Goal: Task Accomplishment & Management: Manage account settings

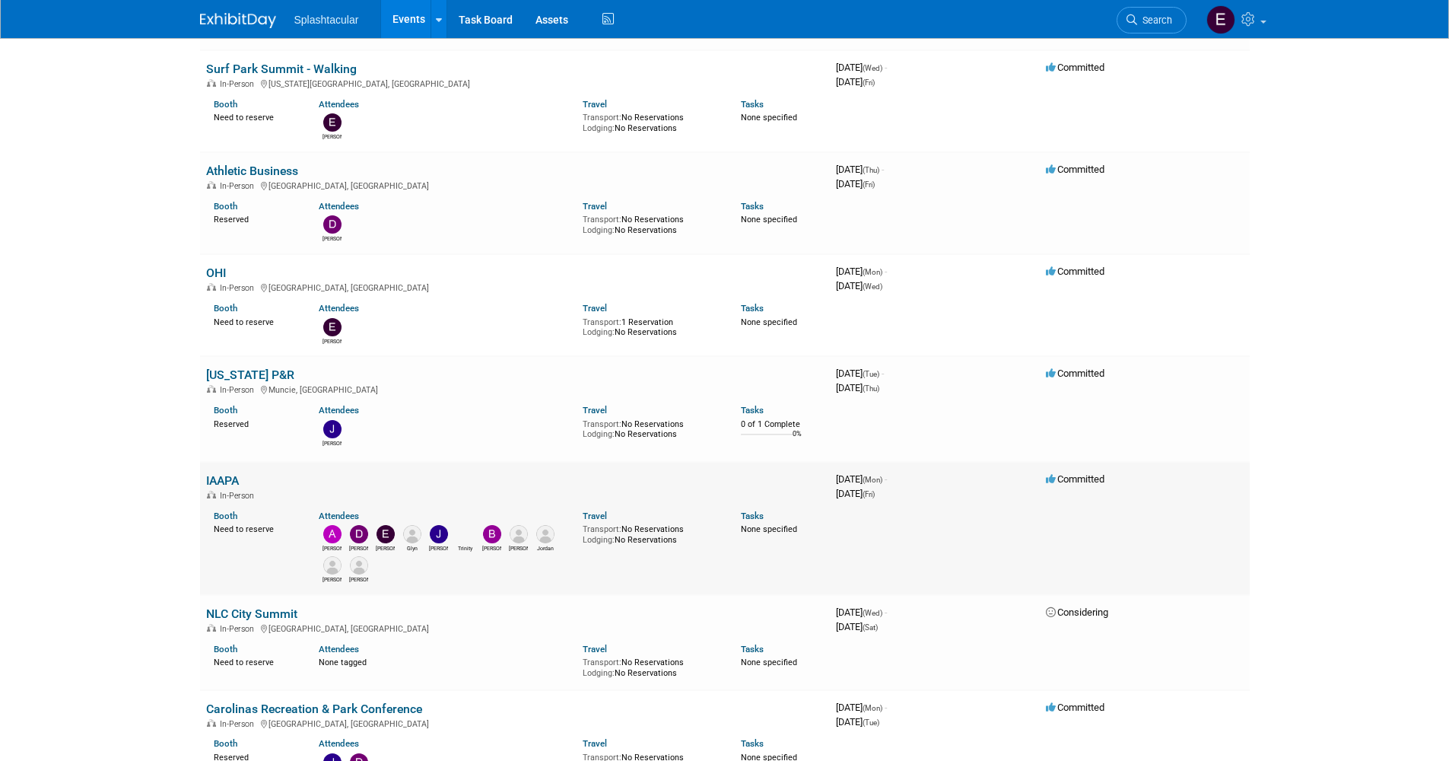
scroll to position [685, 0]
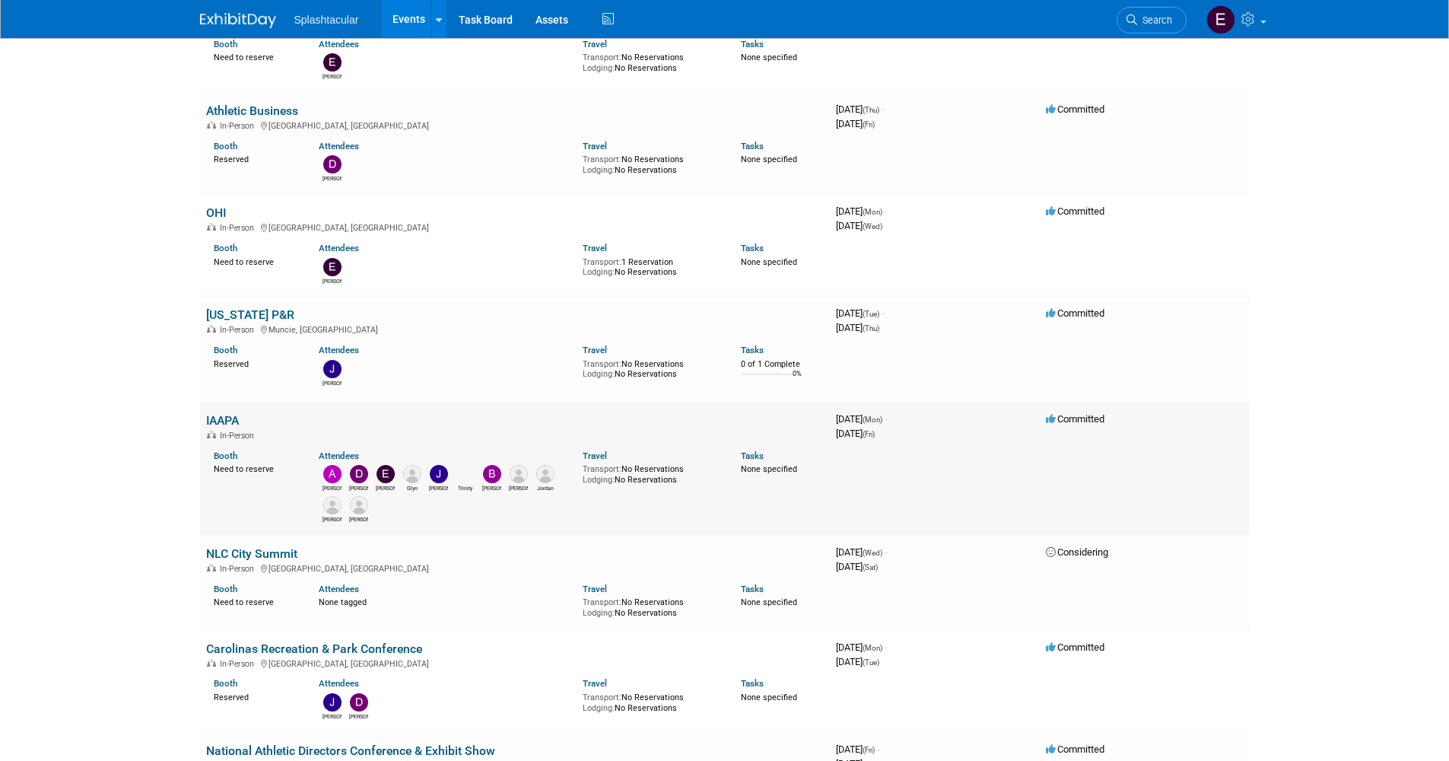
click at [217, 415] on link "IAAPA" at bounding box center [222, 420] width 33 height 14
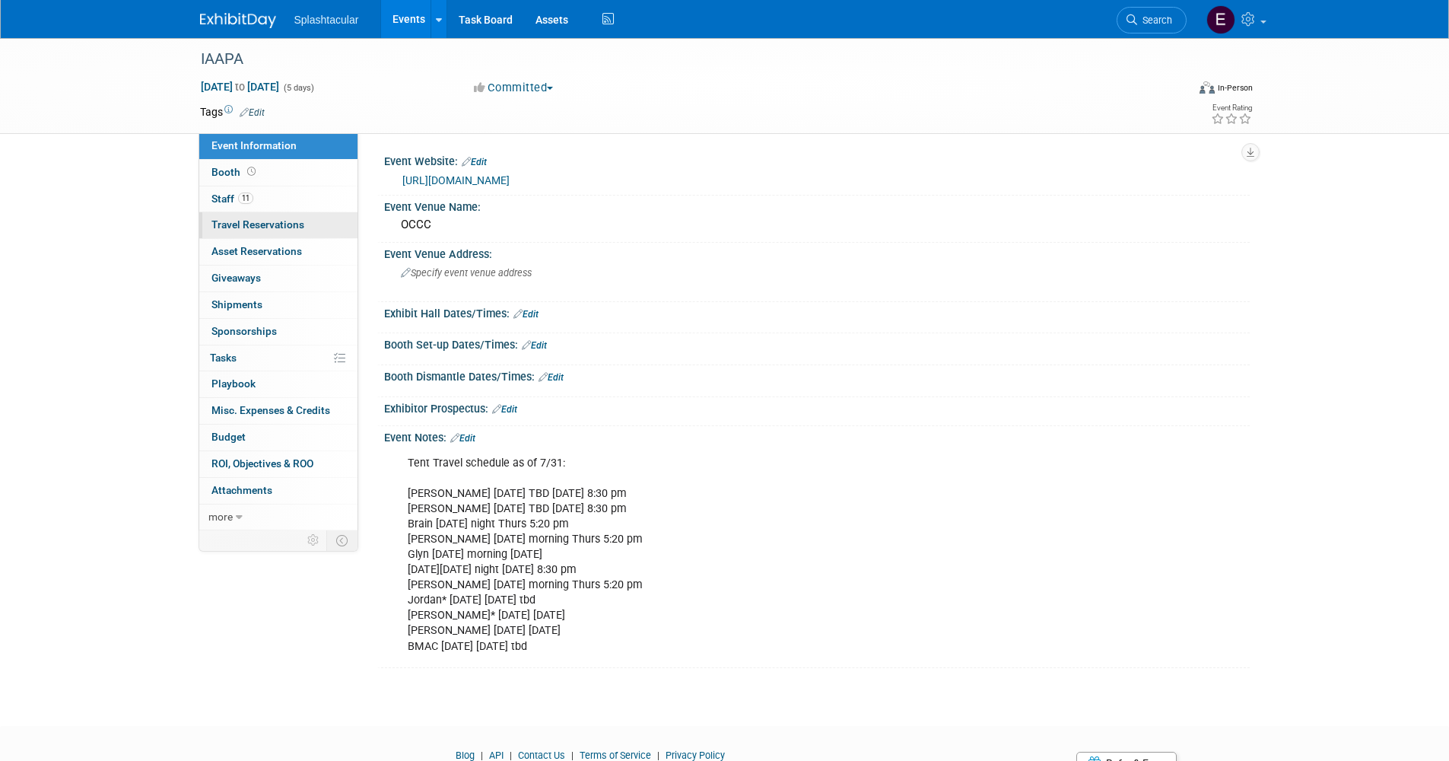
click at [263, 232] on link "0 Travel Reservations 0" at bounding box center [278, 225] width 158 height 26
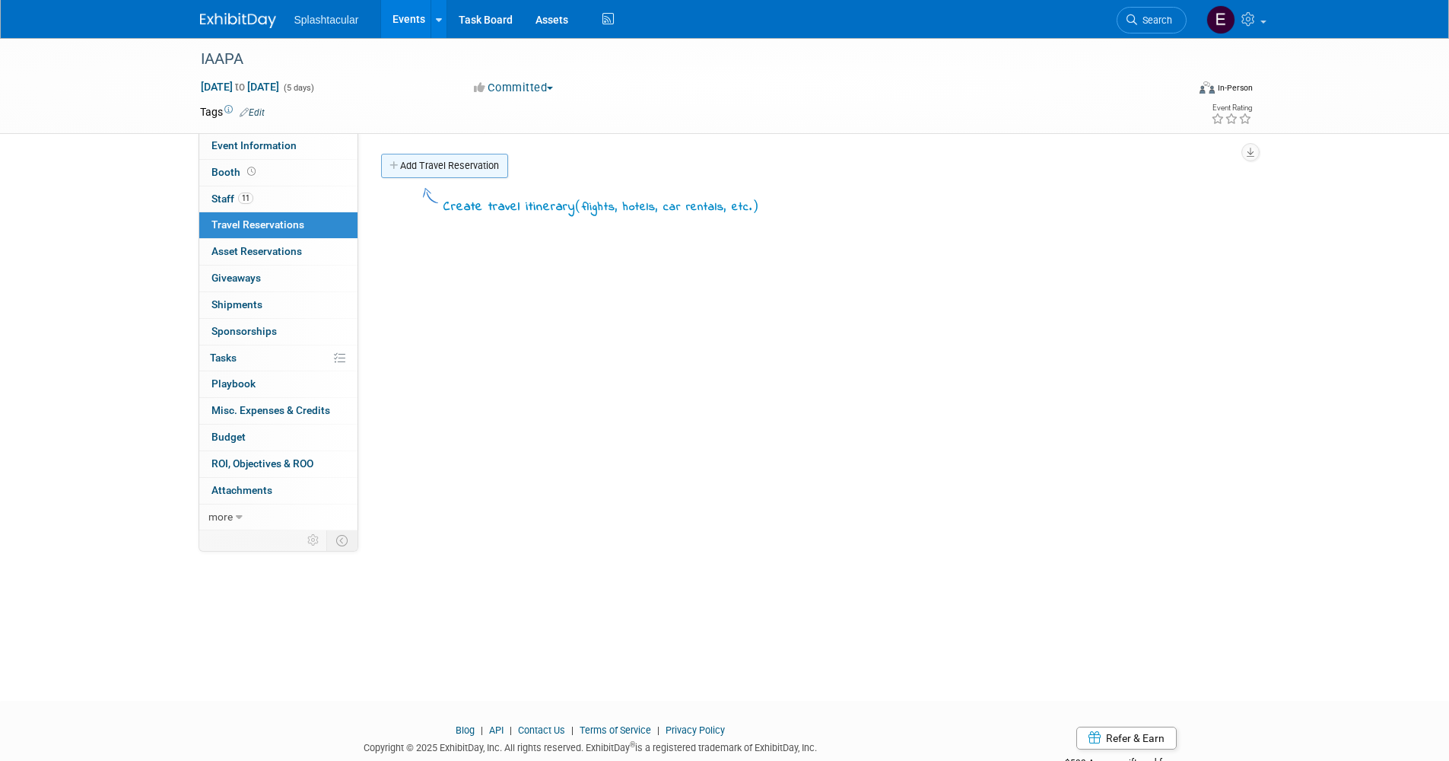
click at [469, 171] on link "Add Travel Reservation" at bounding box center [444, 166] width 127 height 24
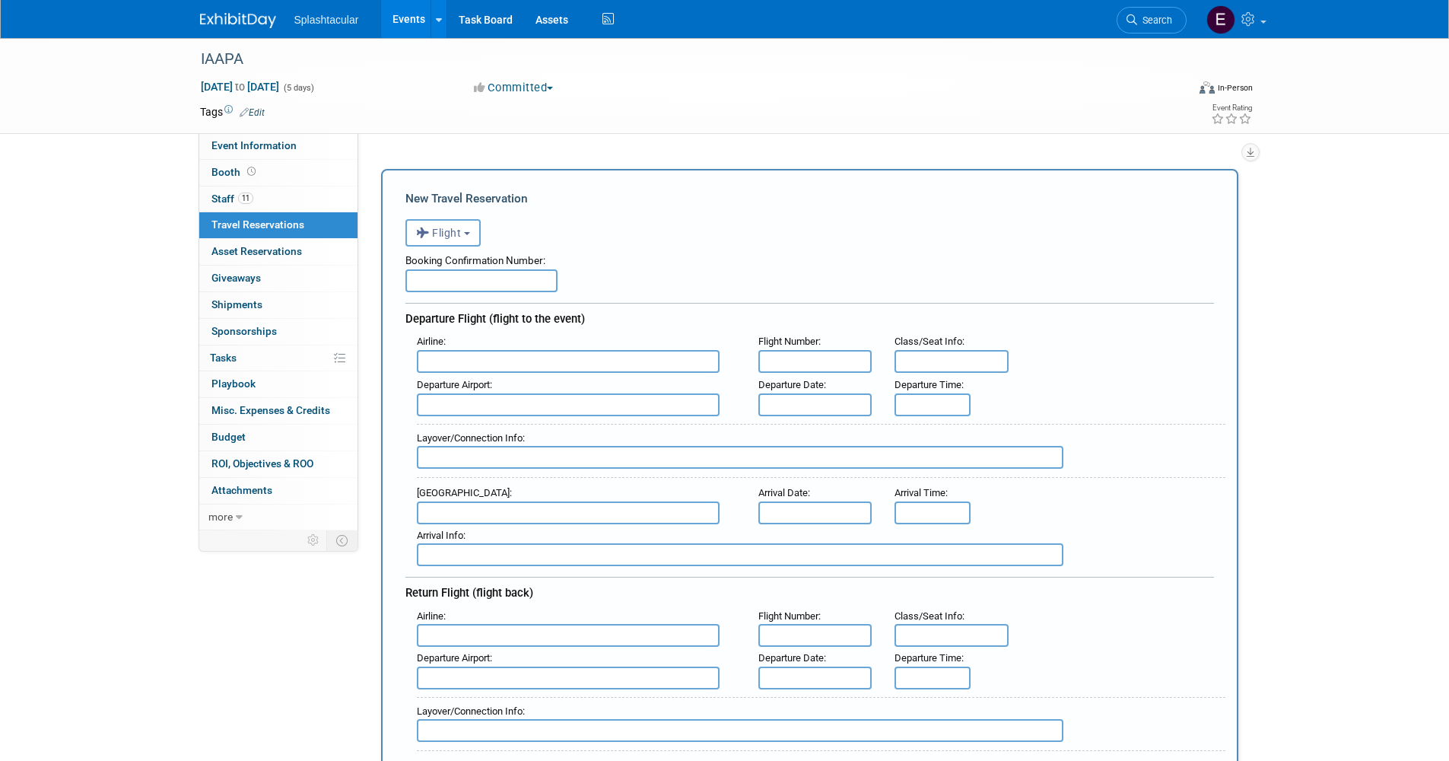
click at [478, 278] on input "text" at bounding box center [481, 280] width 152 height 23
click at [482, 363] on input "text" at bounding box center [568, 361] width 303 height 23
click at [514, 383] on span "Southwes t Airlines (SWA)" at bounding box center [576, 385] width 316 height 24
type input "Southwest Airlines (SWA)"
click at [811, 405] on input "text" at bounding box center [815, 404] width 114 height 23
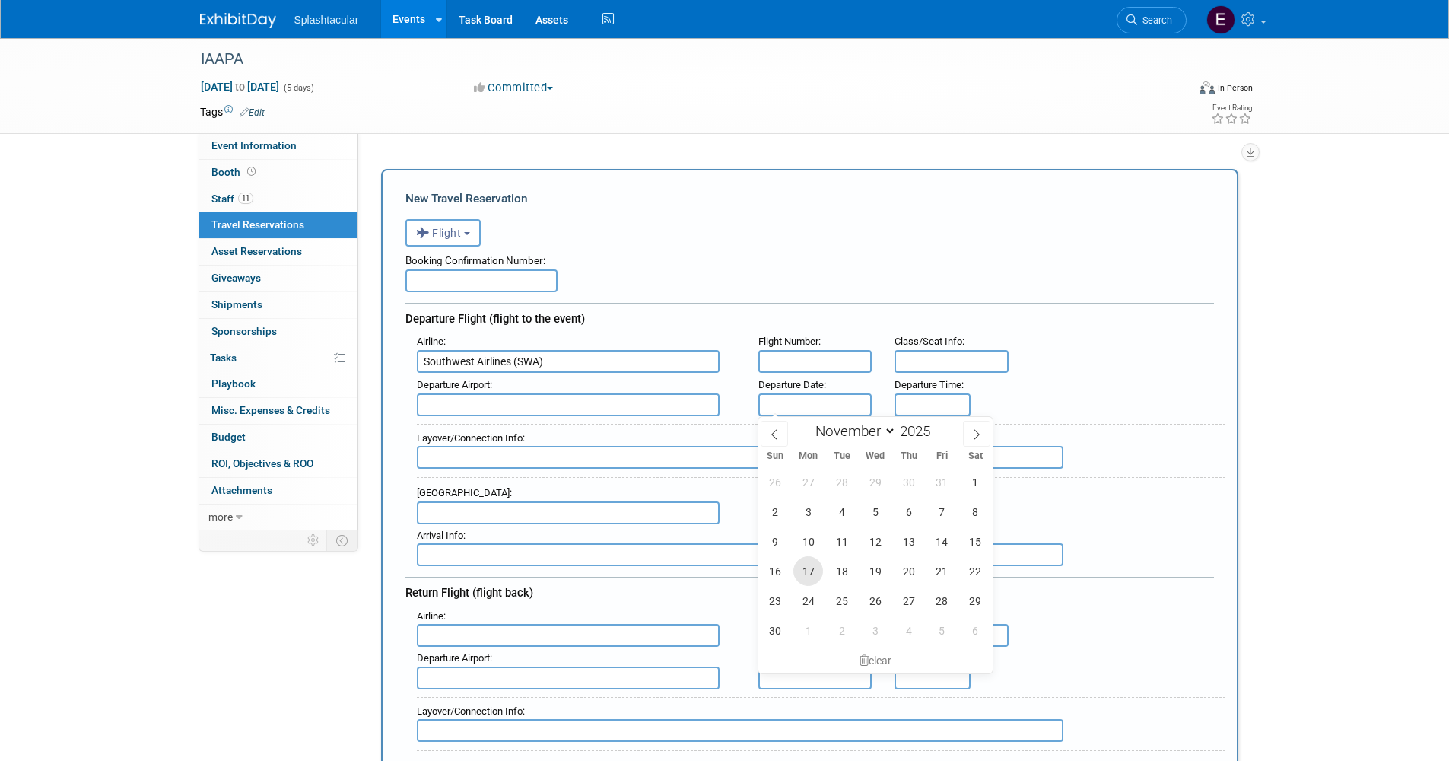
click at [812, 567] on span "17" at bounding box center [808, 571] width 30 height 30
type input "Nov 17, 2025"
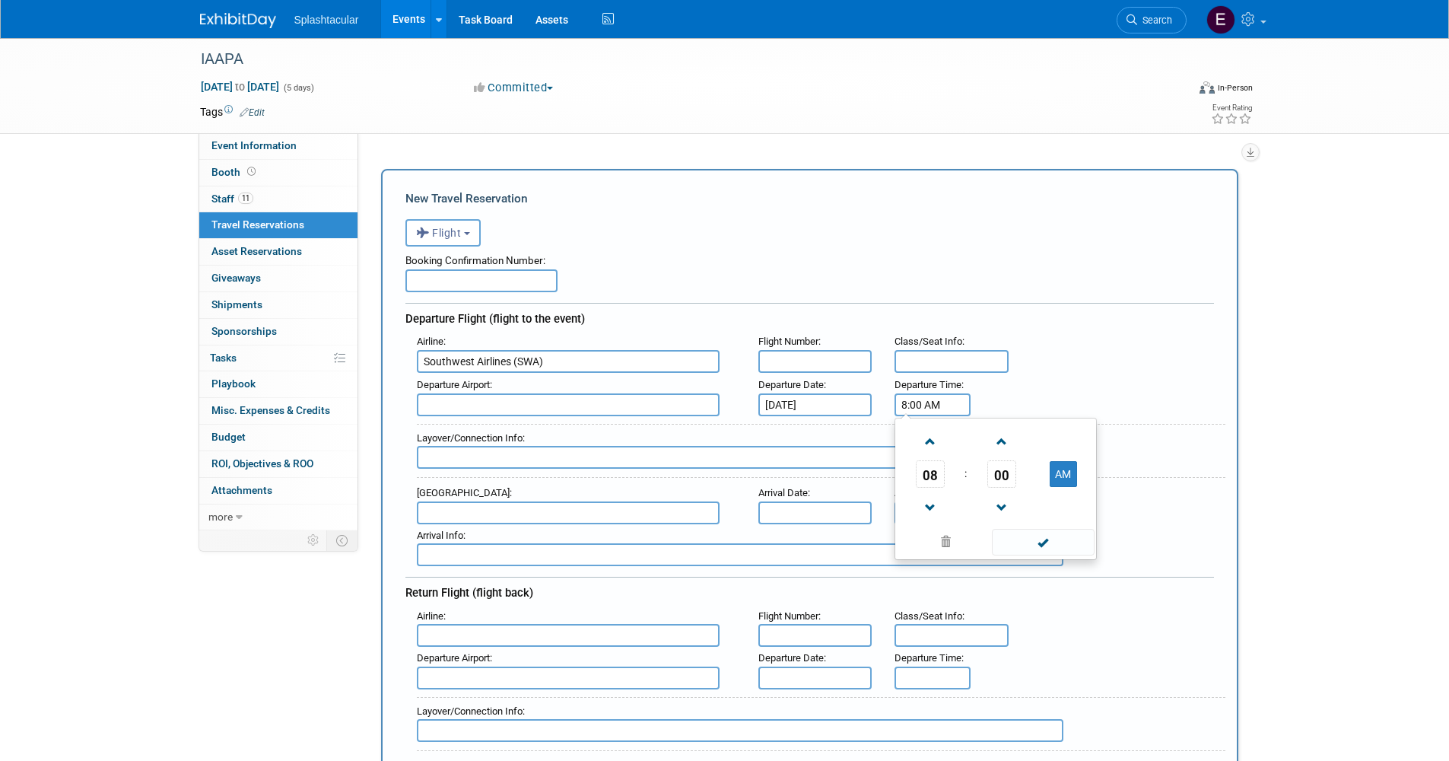
click at [930, 404] on input "8:00 AM" at bounding box center [933, 404] width 76 height 23
click at [930, 443] on span at bounding box center [930, 441] width 27 height 27
click at [1004, 433] on span at bounding box center [1001, 441] width 27 height 27
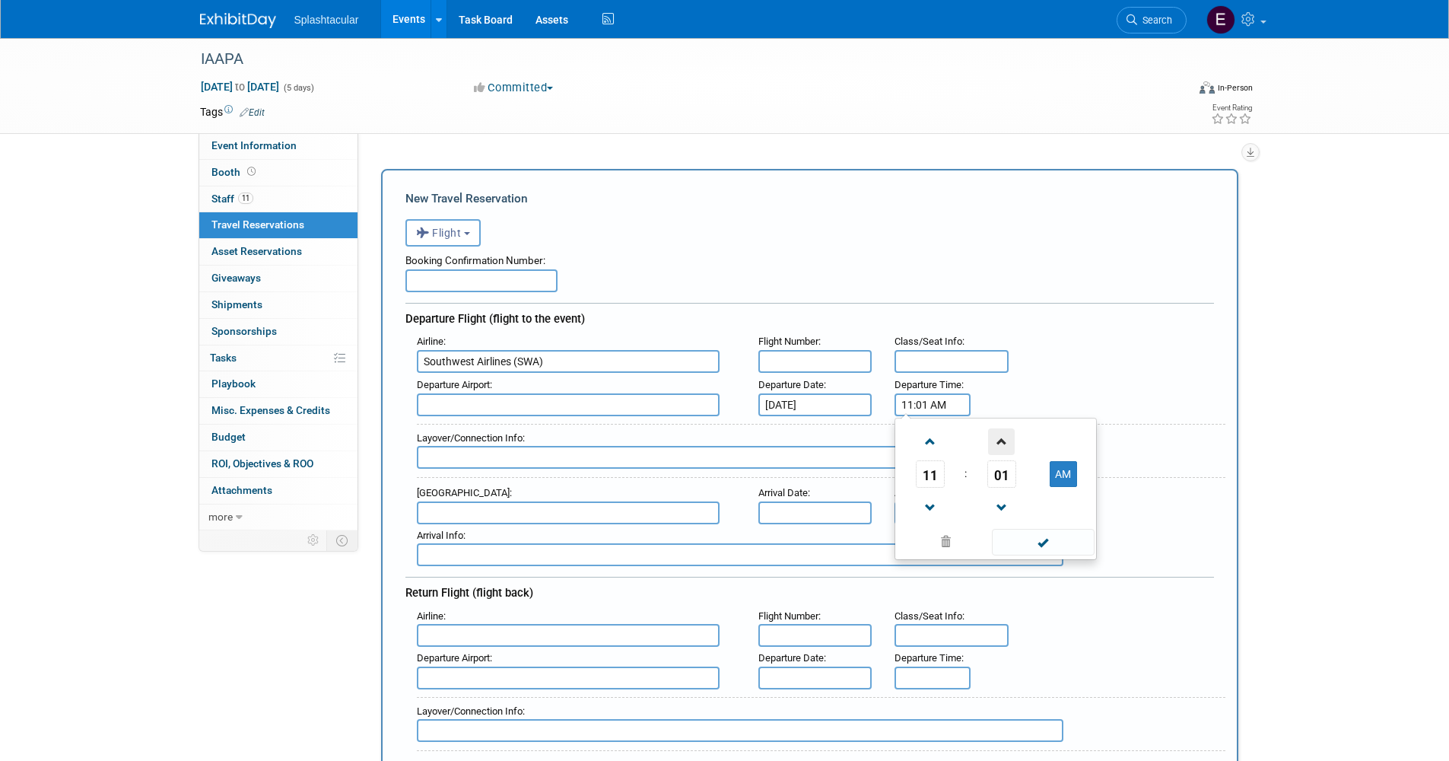
click at [1004, 433] on span at bounding box center [1001, 441] width 27 height 27
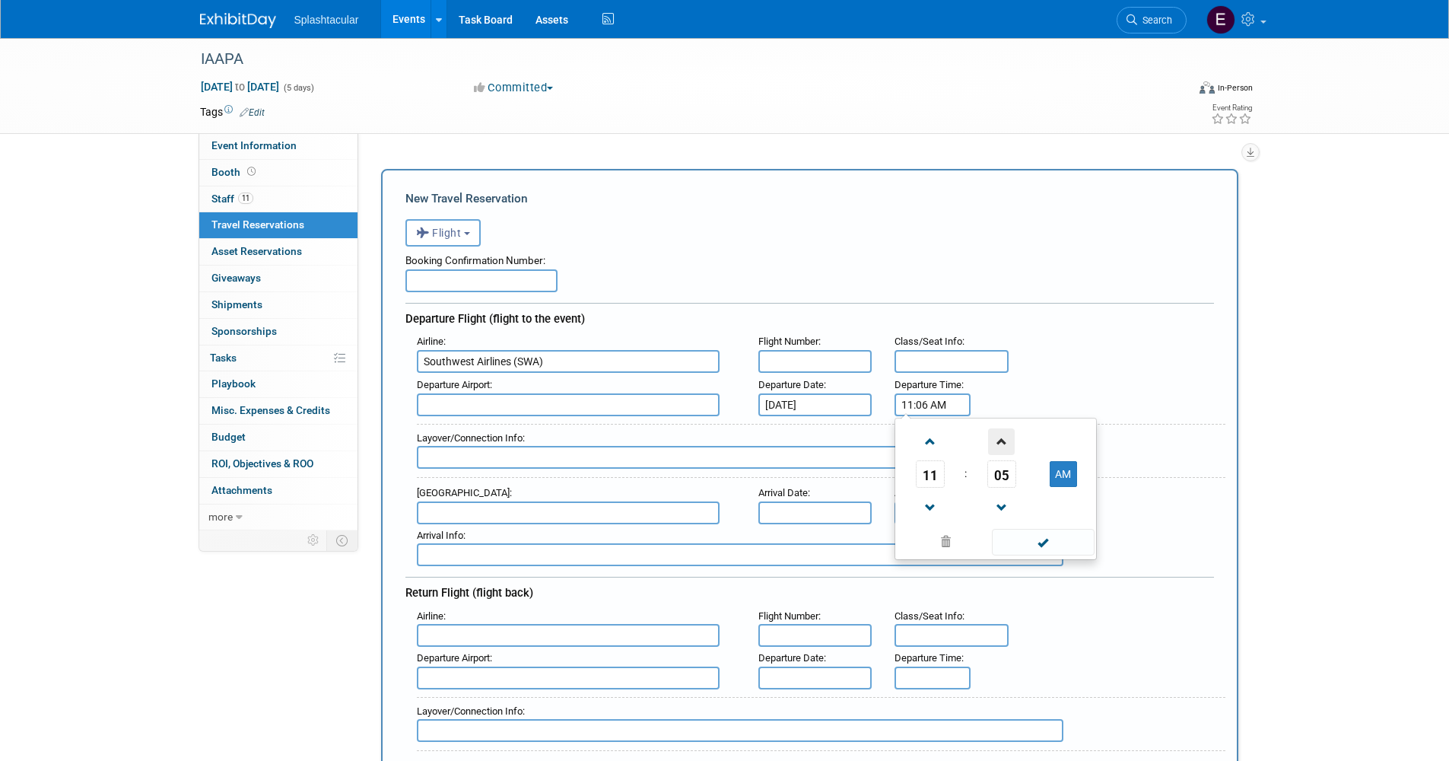
click at [1004, 433] on span at bounding box center [1001, 441] width 27 height 27
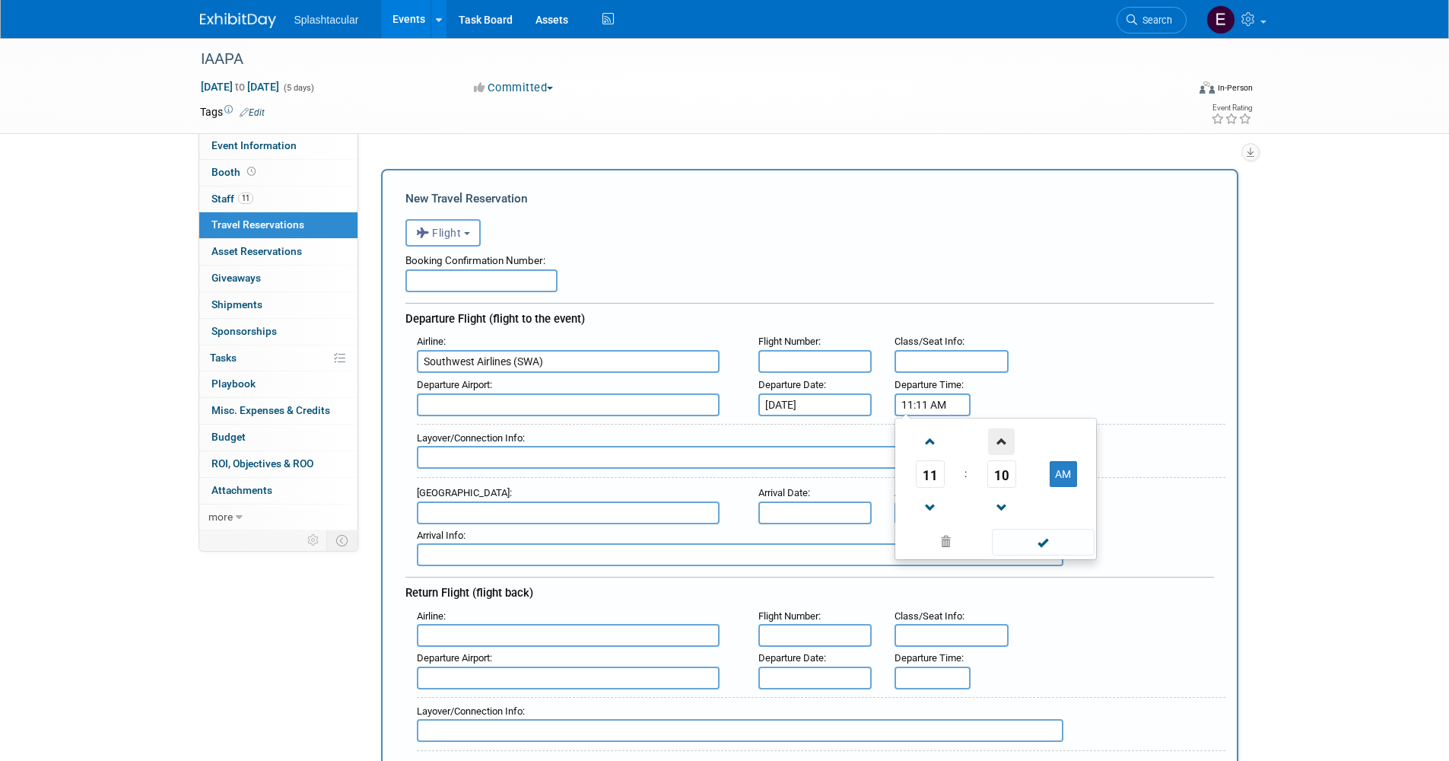
click at [1004, 433] on span at bounding box center [1001, 441] width 27 height 27
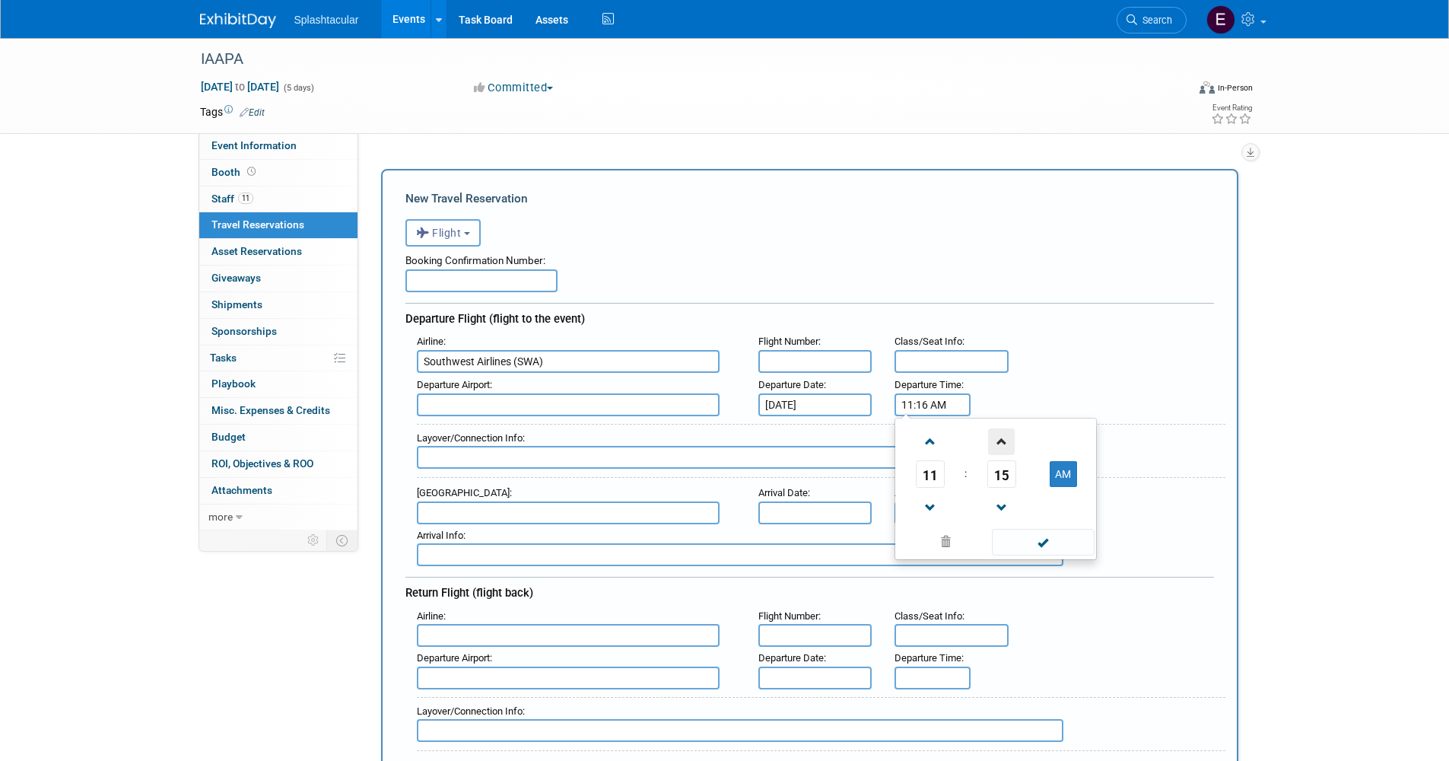
click at [1004, 433] on span at bounding box center [1001, 441] width 27 height 27
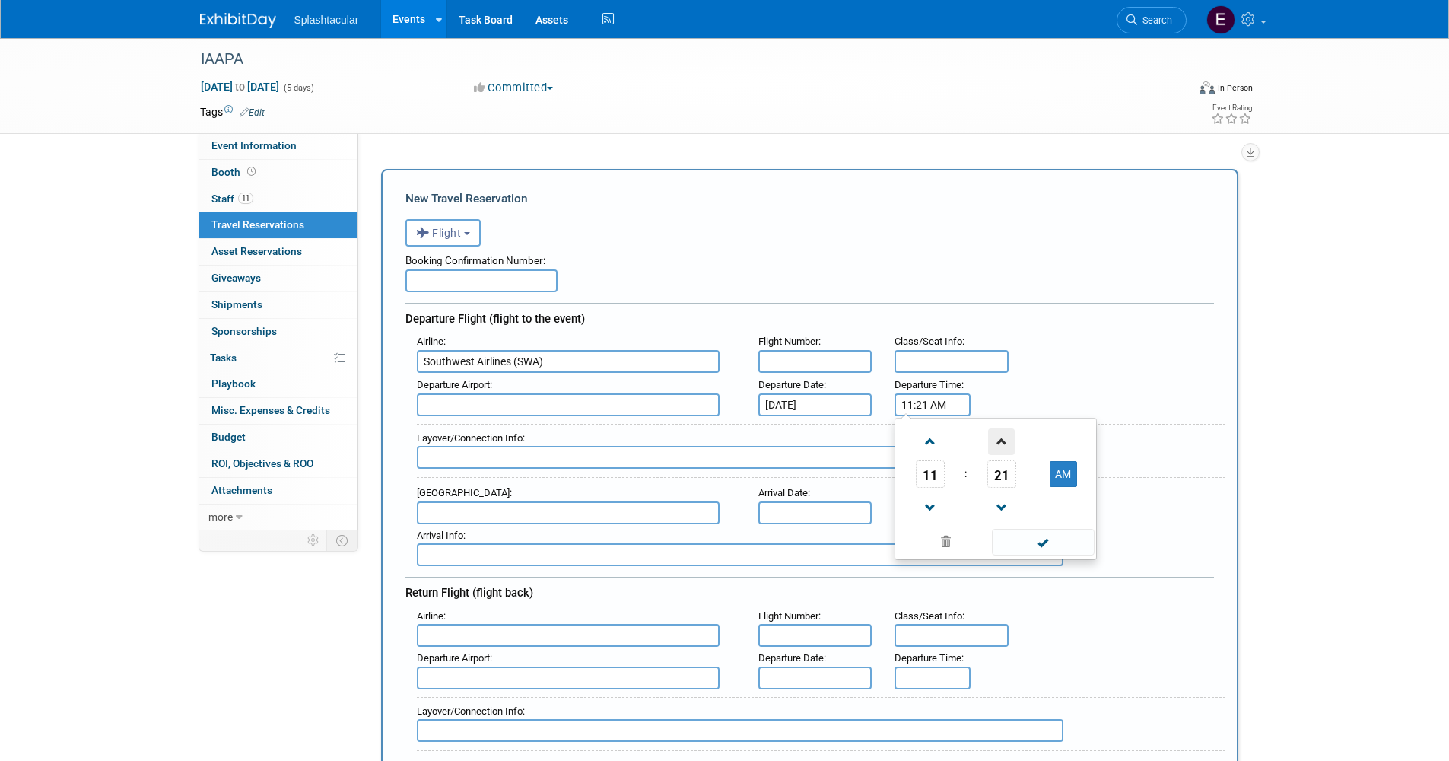
click at [1004, 433] on span at bounding box center [1001, 441] width 27 height 27
type input "11:25 AM"
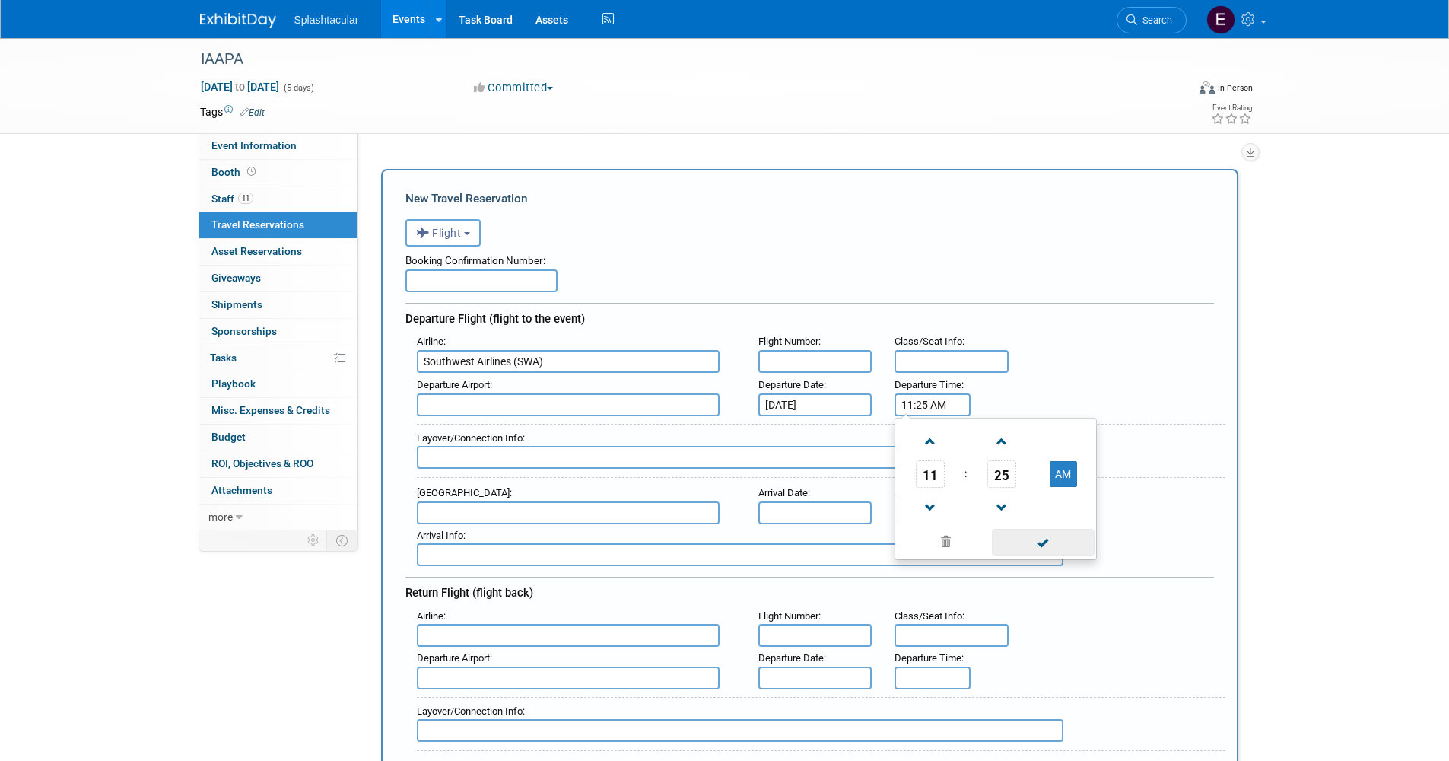
click at [1038, 545] on span at bounding box center [1043, 542] width 103 height 27
click at [520, 511] on input "text" at bounding box center [568, 512] width 303 height 23
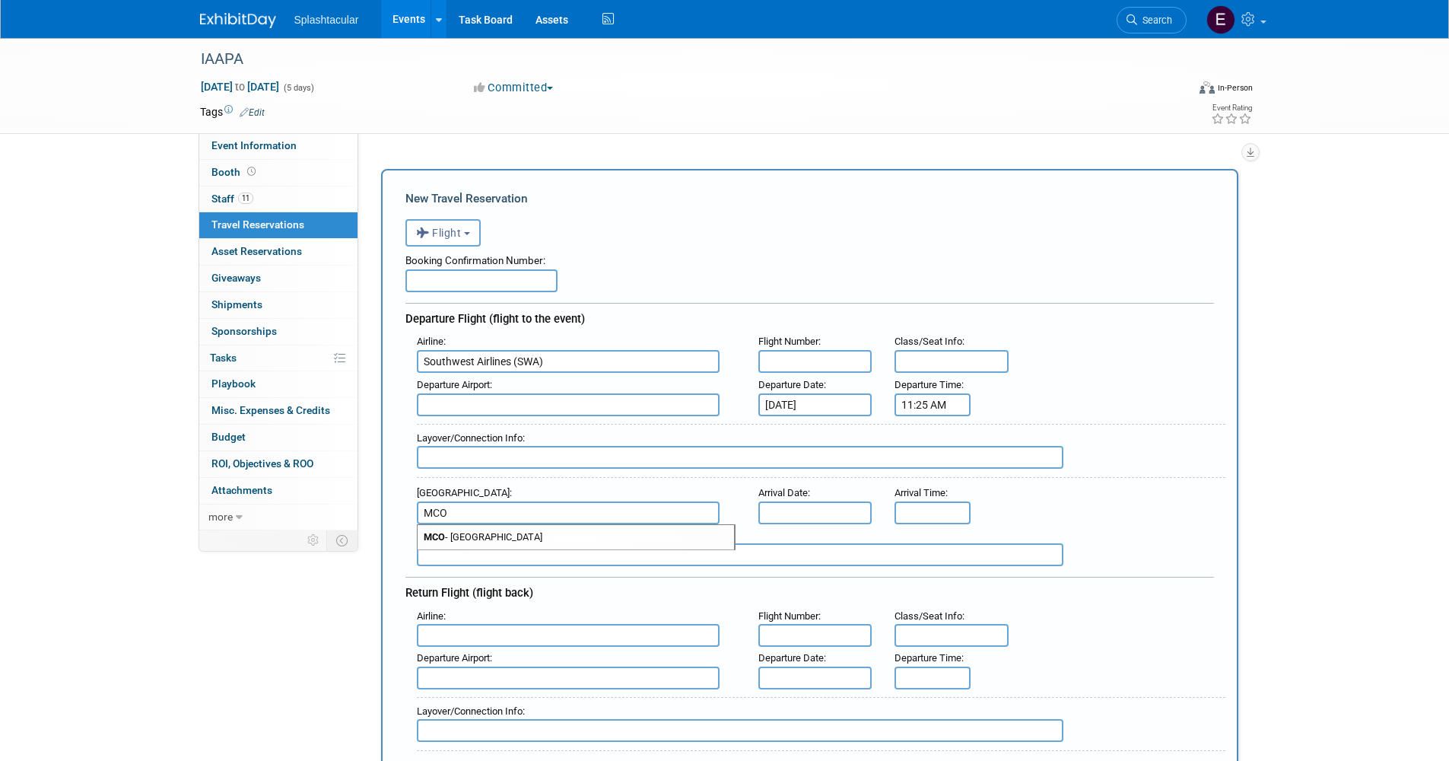
click at [542, 536] on span "MCO - Orlando International Airport" at bounding box center [576, 537] width 316 height 24
type input "MCO - Orlando International Airport"
click at [809, 524] on div "Arrival Info :" at bounding box center [815, 545] width 820 height 43
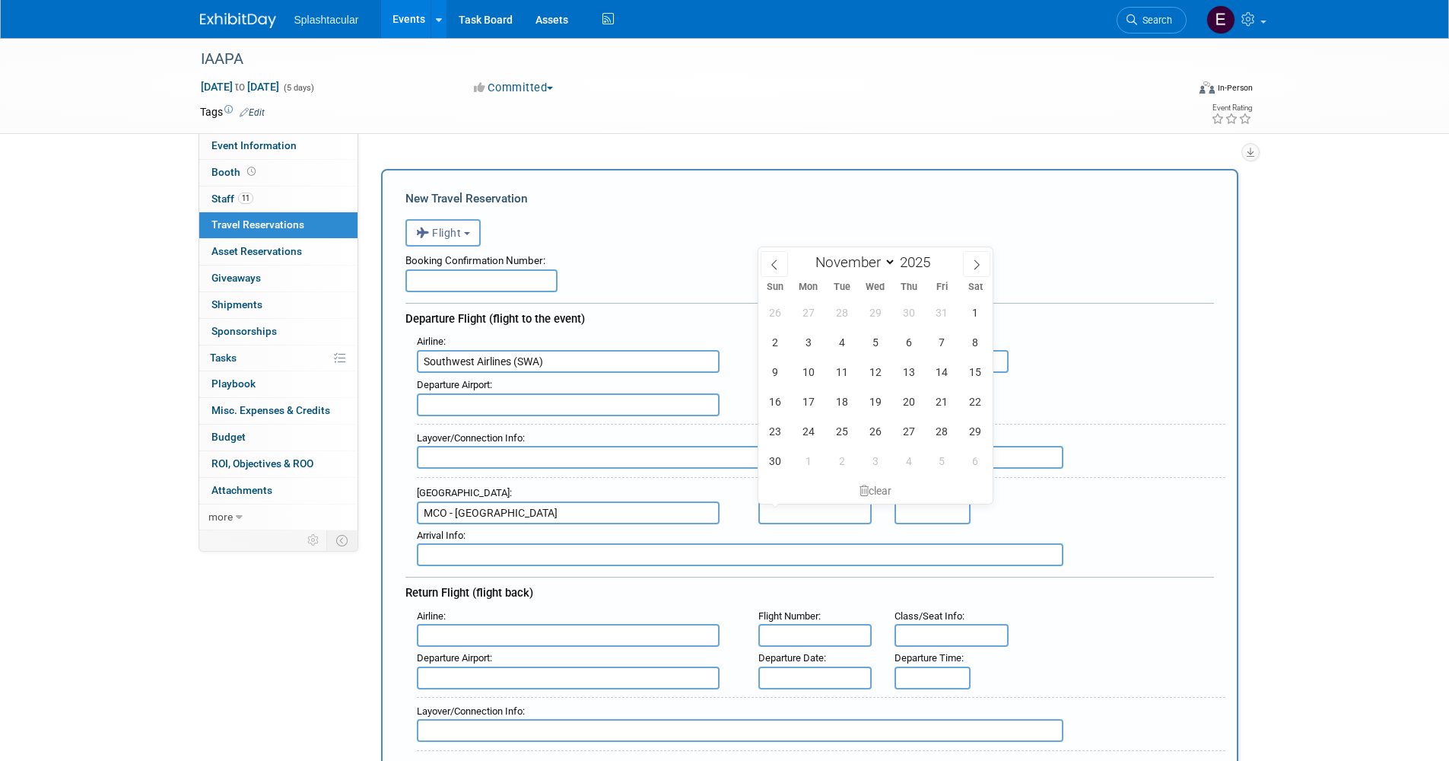
click at [818, 510] on input "text" at bounding box center [815, 512] width 114 height 23
click at [815, 403] on span "17" at bounding box center [808, 401] width 30 height 30
type input "Nov 17, 2025"
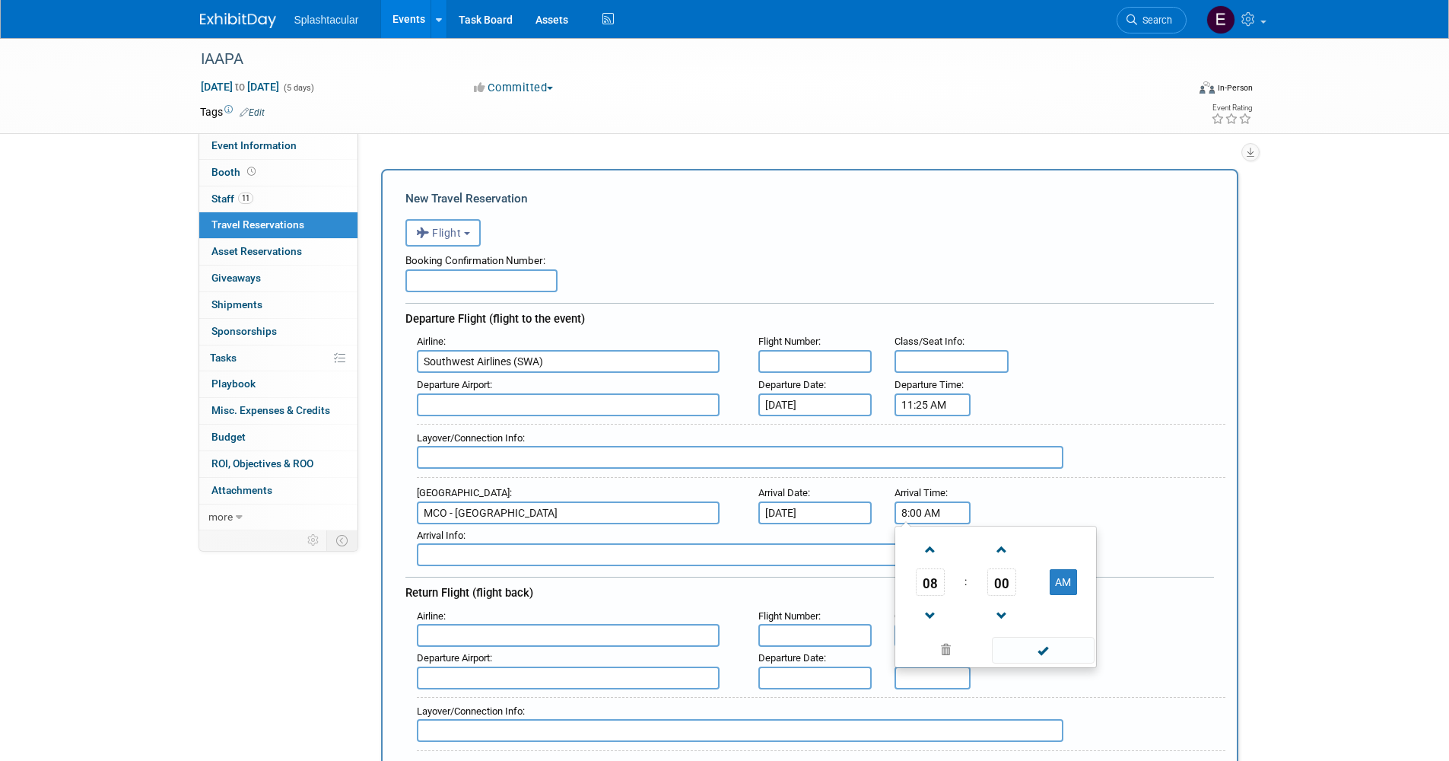
click at [944, 512] on input "8:00 AM" at bounding box center [933, 512] width 76 height 23
click at [932, 578] on span "08" at bounding box center [930, 581] width 29 height 27
click at [1054, 548] on td "03" at bounding box center [1068, 549] width 49 height 41
click at [1007, 585] on span "00" at bounding box center [1001, 581] width 29 height 27
click at [1011, 658] on span at bounding box center [1043, 668] width 103 height 27
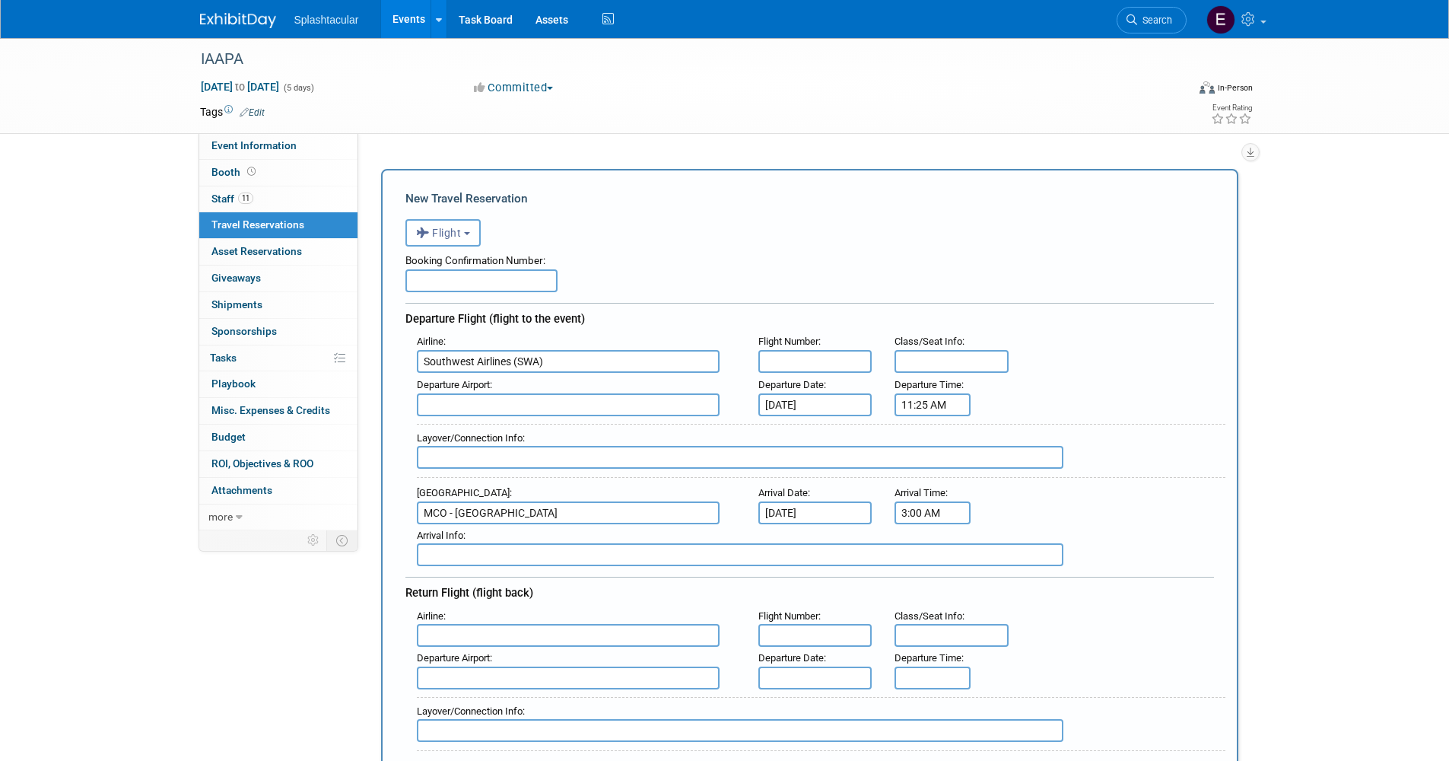
click at [929, 503] on input "3:00 AM" at bounding box center [933, 512] width 76 height 23
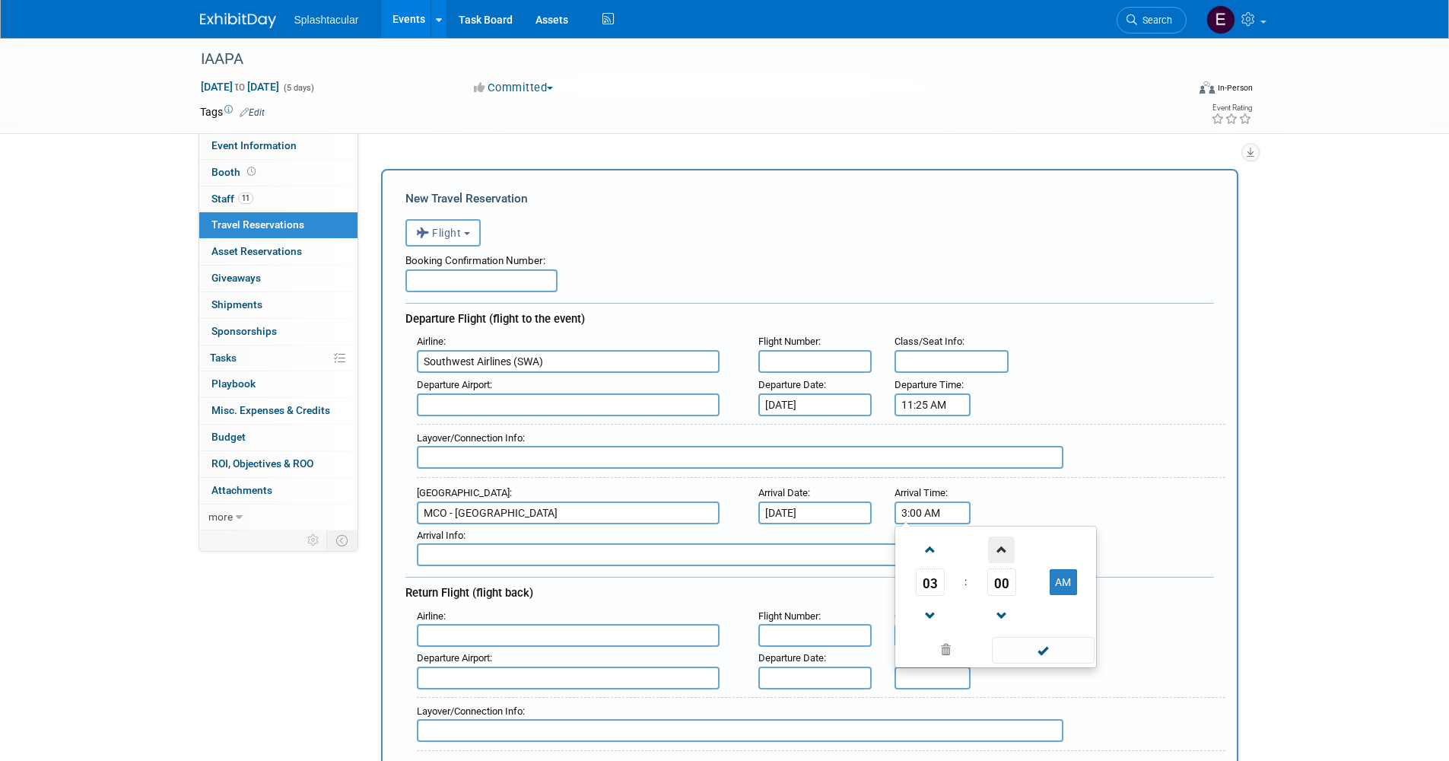
click at [999, 547] on span at bounding box center [1001, 549] width 27 height 27
click at [1006, 548] on span at bounding box center [1001, 549] width 27 height 27
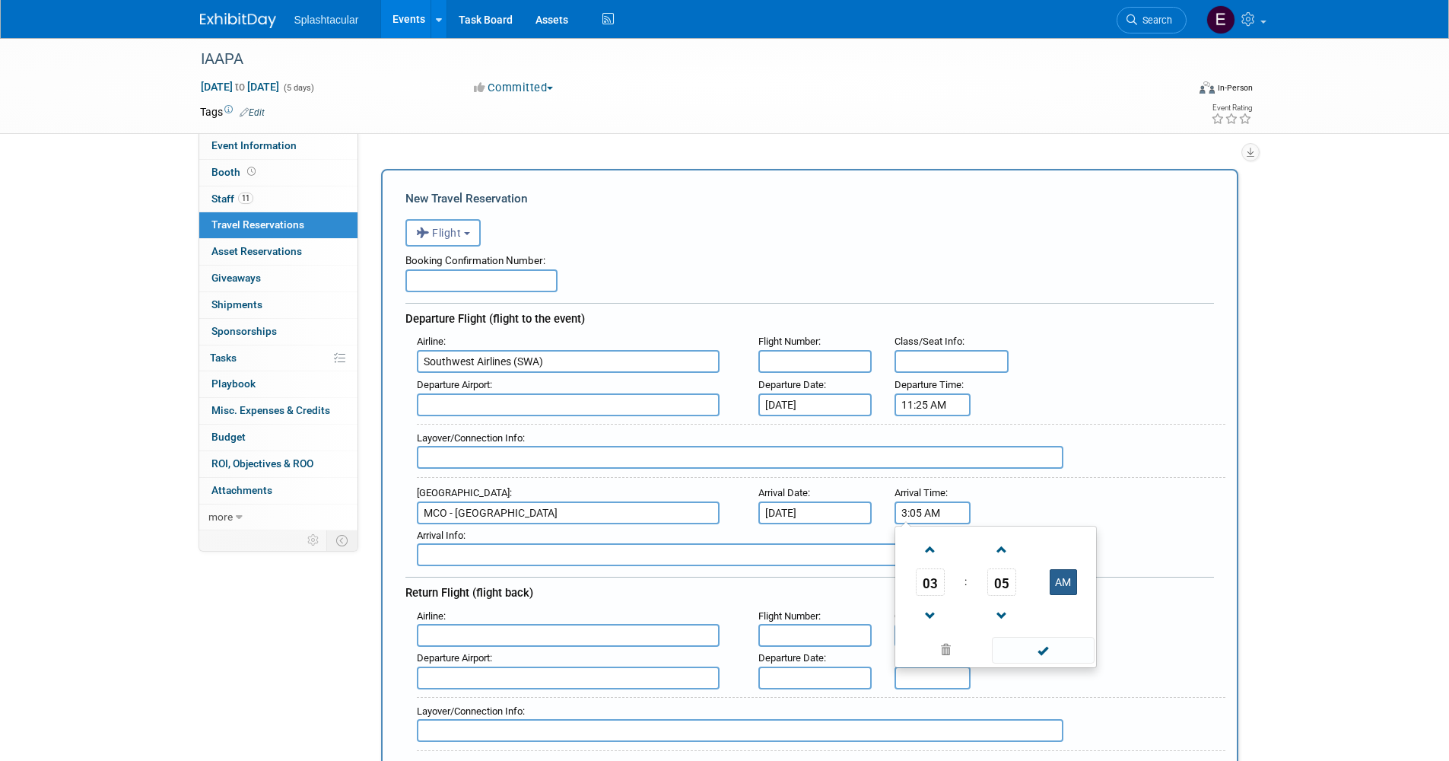
click at [1058, 580] on button "AM" at bounding box center [1063, 582] width 27 height 26
type input "3:05 PM"
click at [1034, 650] on span at bounding box center [1043, 650] width 103 height 27
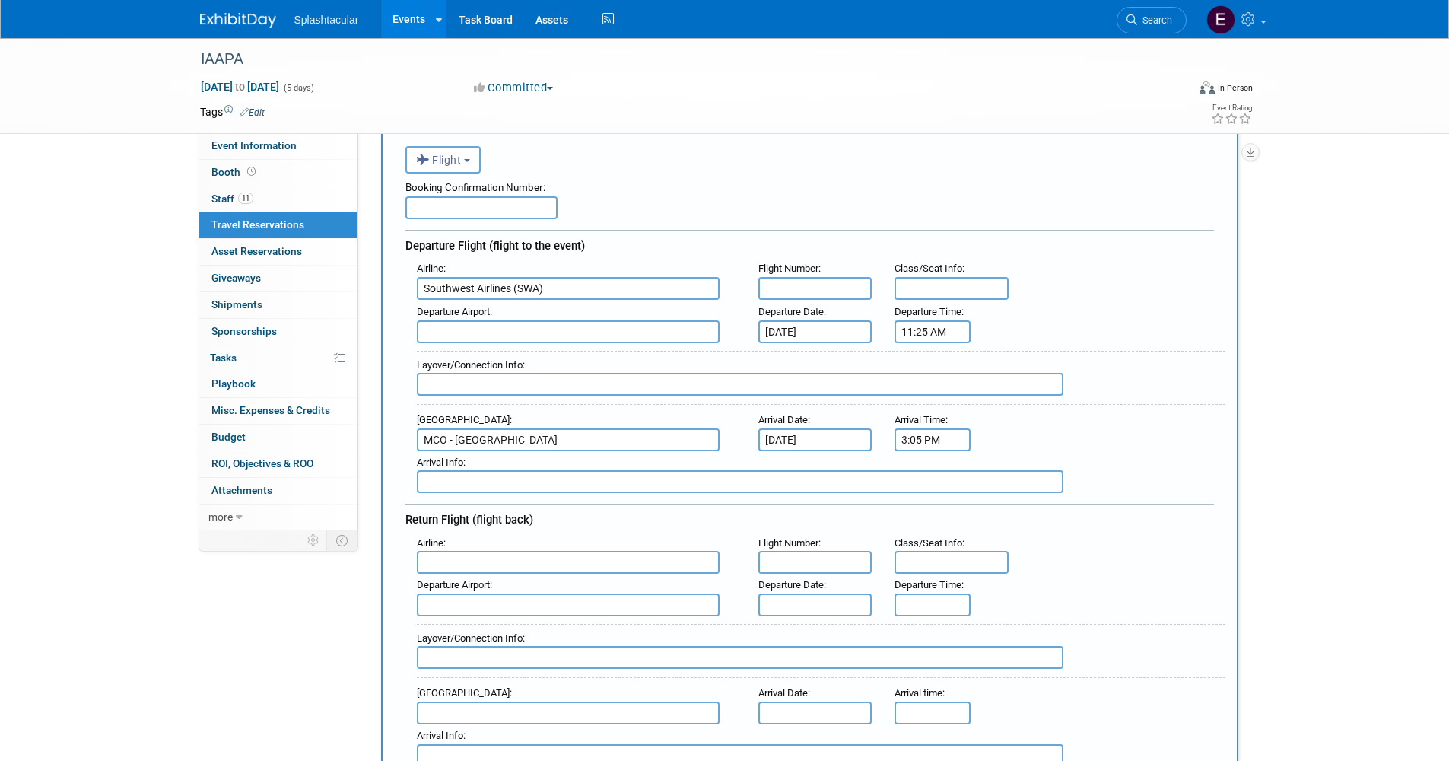
scroll to position [152, 0]
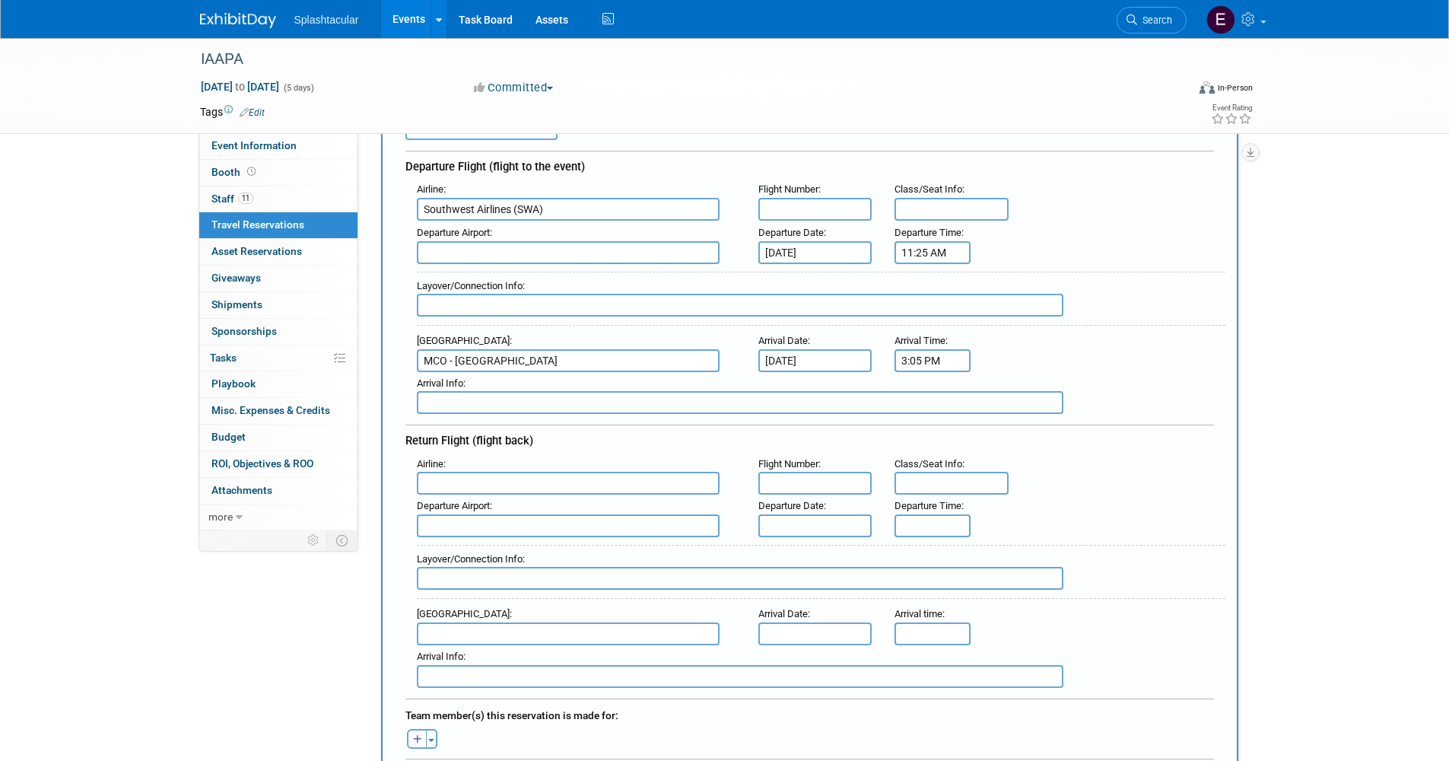
click at [608, 478] on input "text" at bounding box center [568, 483] width 303 height 23
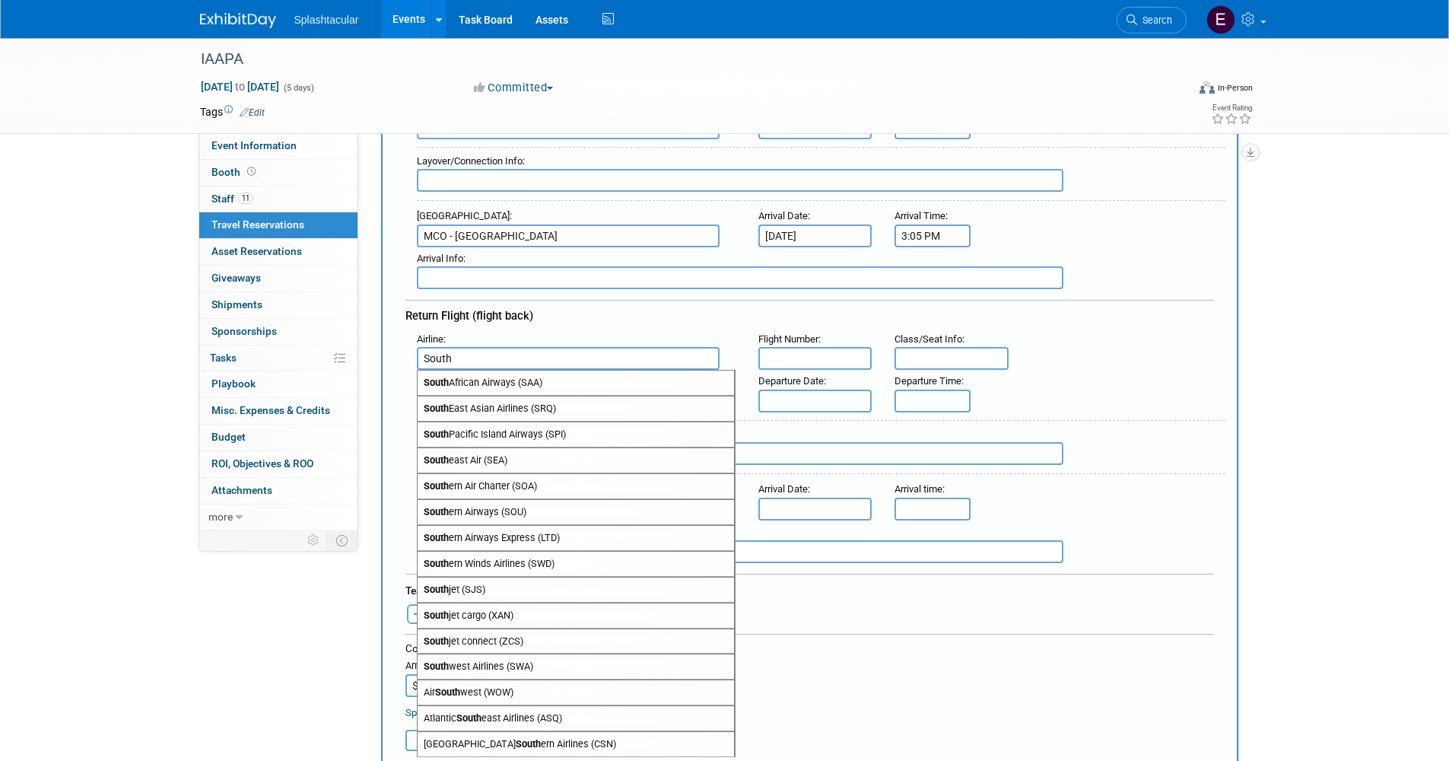
scroll to position [304, 0]
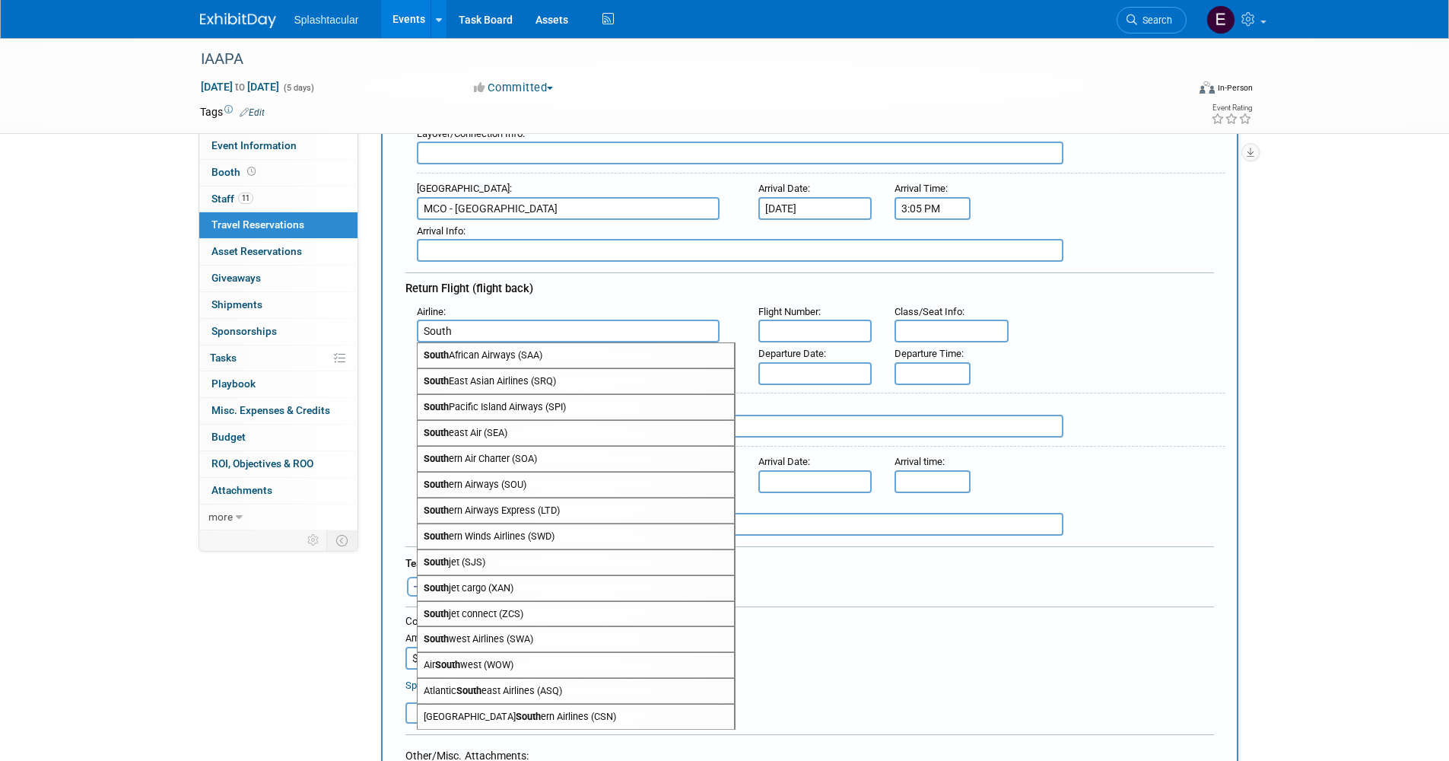
drag, startPoint x: 539, startPoint y: 605, endPoint x: 542, endPoint y: 637, distance: 32.1
click at [542, 637] on span "South west Airlines (SWA)" at bounding box center [576, 639] width 316 height 24
type input "Southwest Airlines (SWA)"
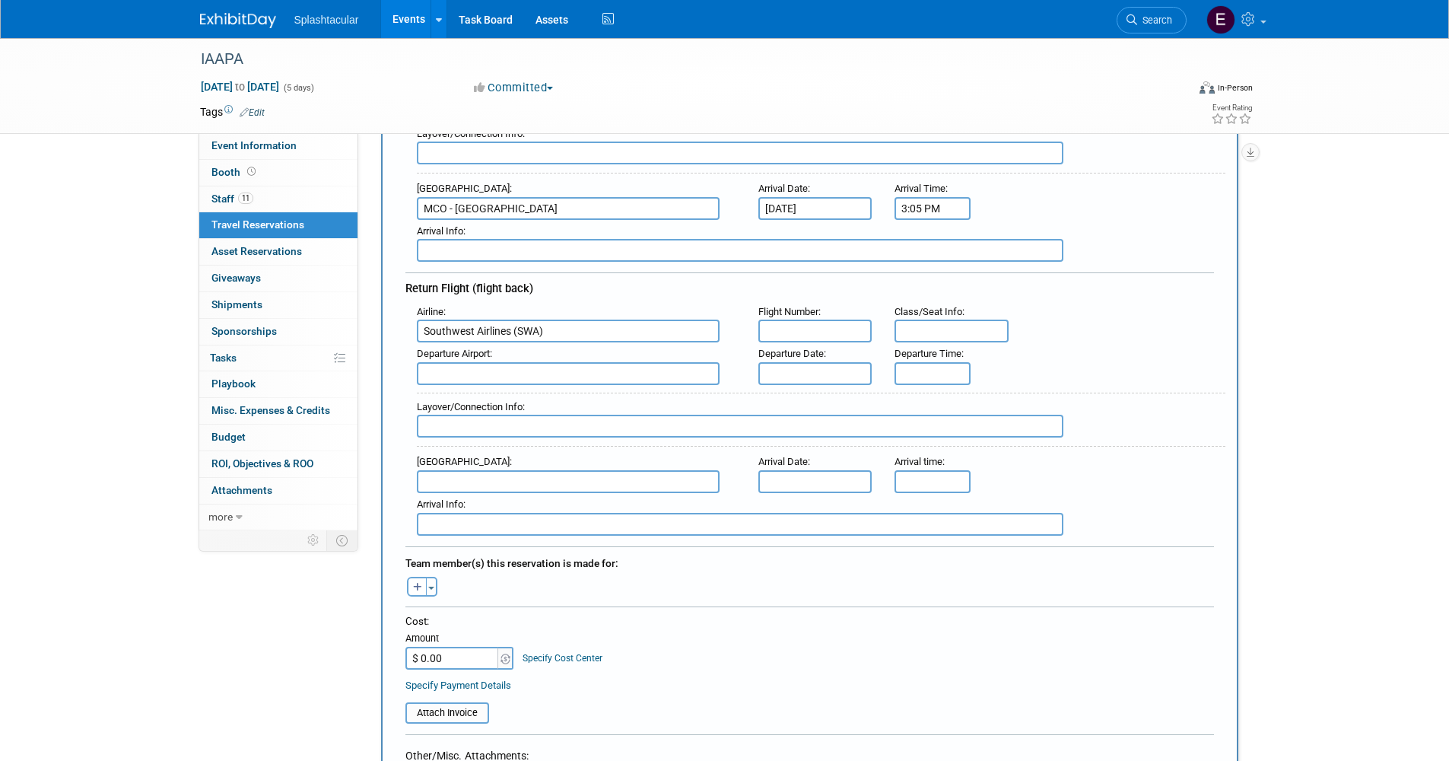
click at [710, 522] on input "text" at bounding box center [740, 524] width 647 height 23
click at [641, 377] on input "text" at bounding box center [568, 373] width 303 height 23
type input "MCO"
click at [815, 366] on input "text" at bounding box center [815, 373] width 114 height 23
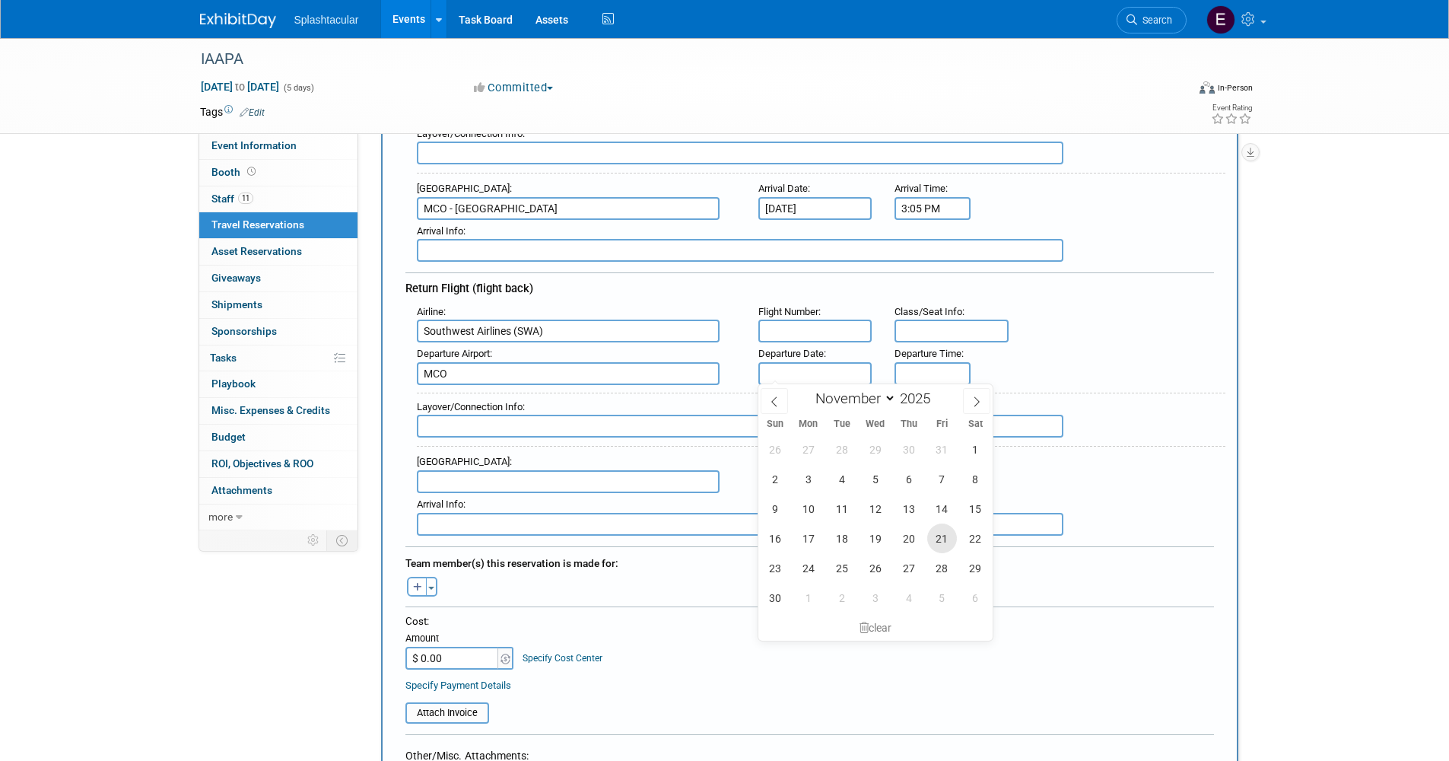
click at [947, 542] on span "21" at bounding box center [942, 538] width 30 height 30
type input "Nov 21, 2025"
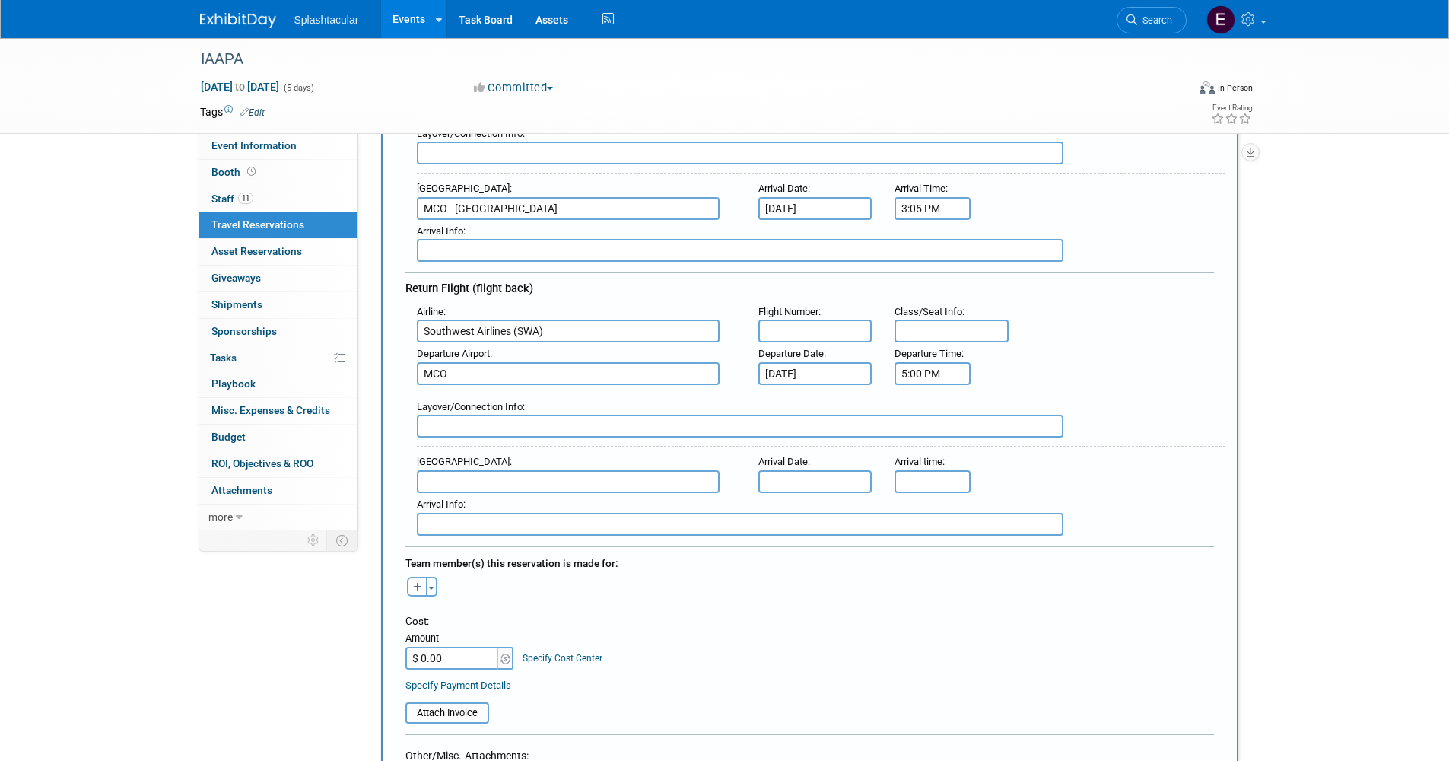
click at [932, 369] on input "5:00 PM" at bounding box center [933, 373] width 76 height 23
click at [934, 412] on span at bounding box center [930, 410] width 27 height 27
click at [1009, 434] on span "00" at bounding box center [1001, 442] width 29 height 27
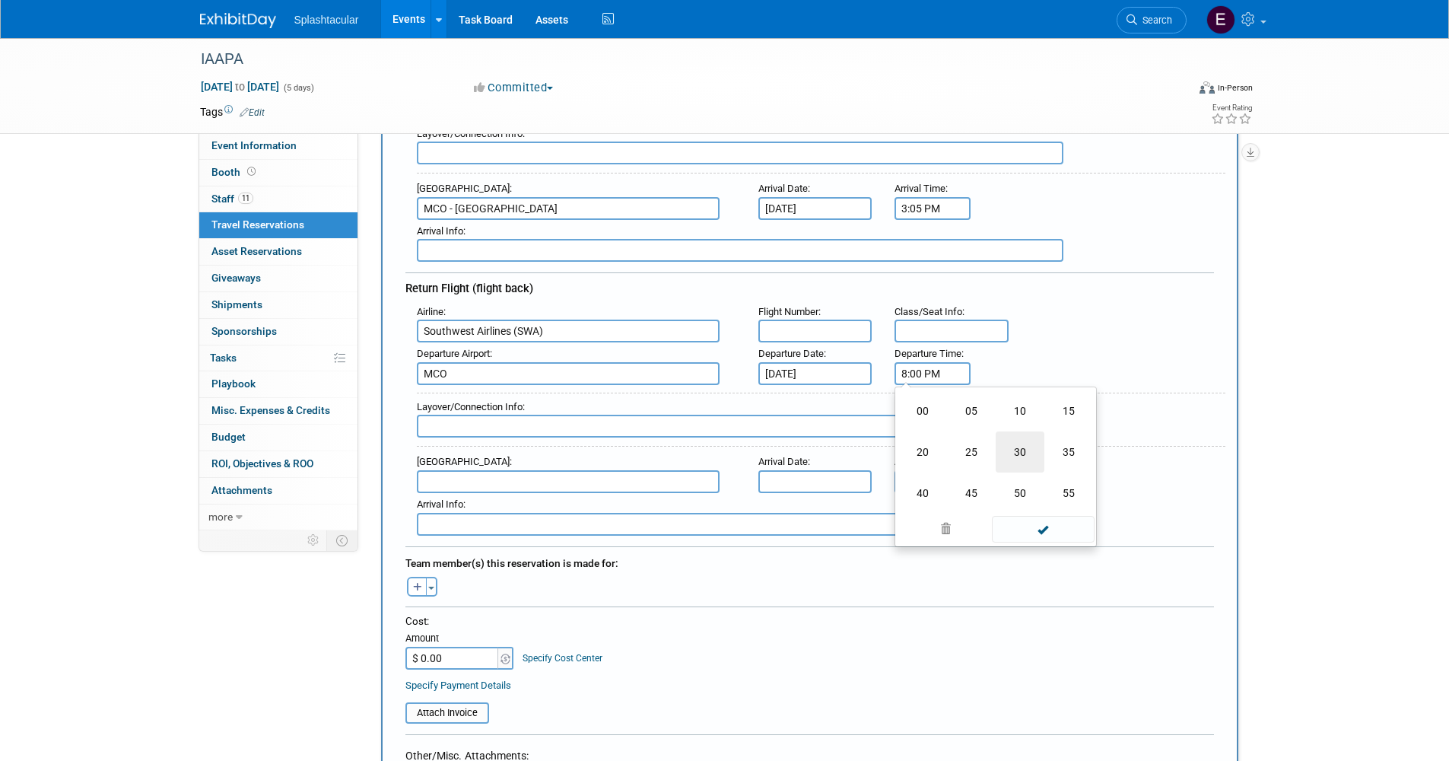
click at [1018, 447] on td "30" at bounding box center [1020, 451] width 49 height 41
type input "8:30 PM"
click at [1032, 507] on span at bounding box center [1043, 510] width 103 height 27
click at [815, 473] on input "text" at bounding box center [815, 481] width 114 height 23
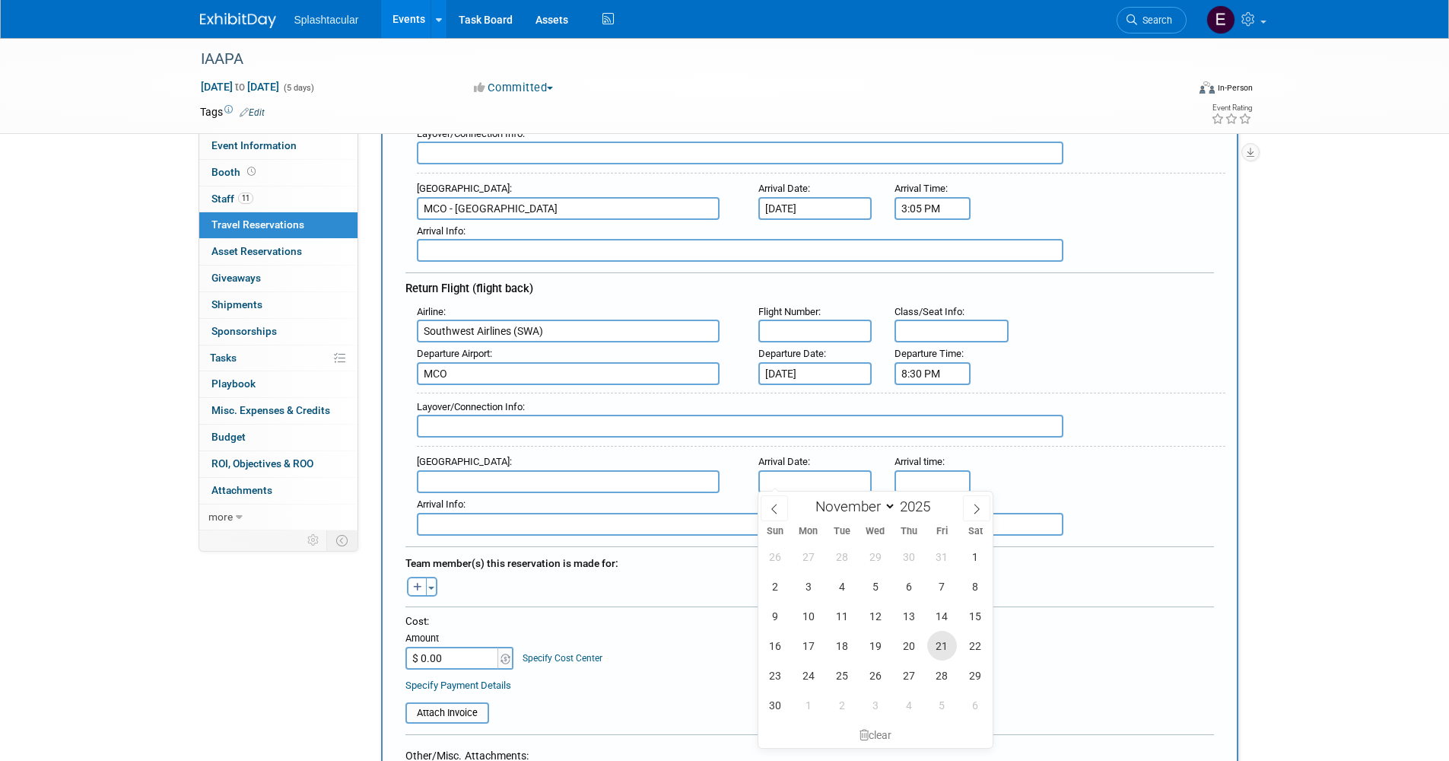
click at [935, 654] on span "21" at bounding box center [942, 646] width 30 height 30
type input "Nov 21, 2025"
click at [919, 484] on input "5:00 PM" at bounding box center [933, 481] width 76 height 23
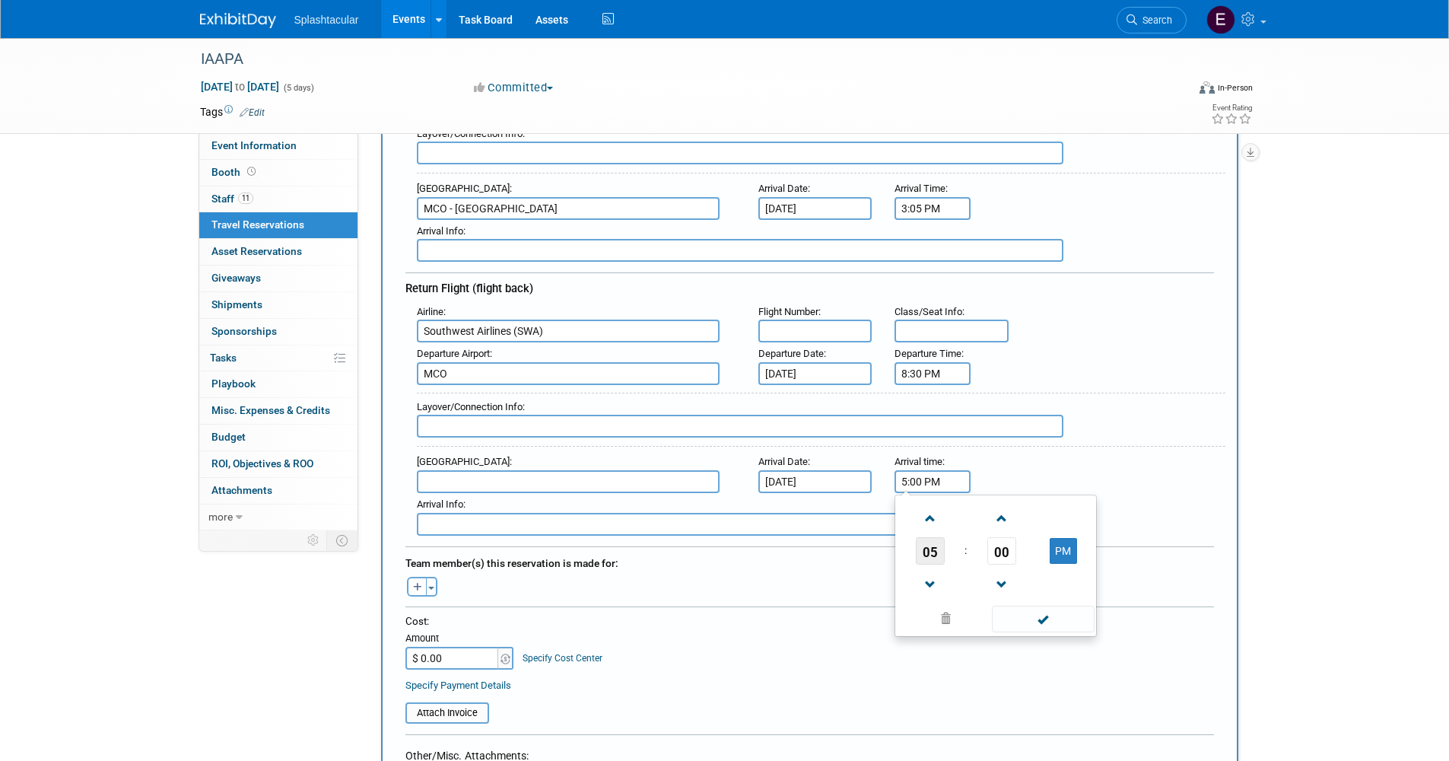
click at [930, 548] on span "05" at bounding box center [930, 550] width 29 height 27
click at [1025, 593] on td "10" at bounding box center [1020, 600] width 49 height 41
click at [998, 545] on span "00" at bounding box center [1001, 550] width 29 height 27
click at [1019, 561] on td "30" at bounding box center [1020, 559] width 49 height 41
click at [997, 513] on span at bounding box center [1001, 518] width 27 height 27
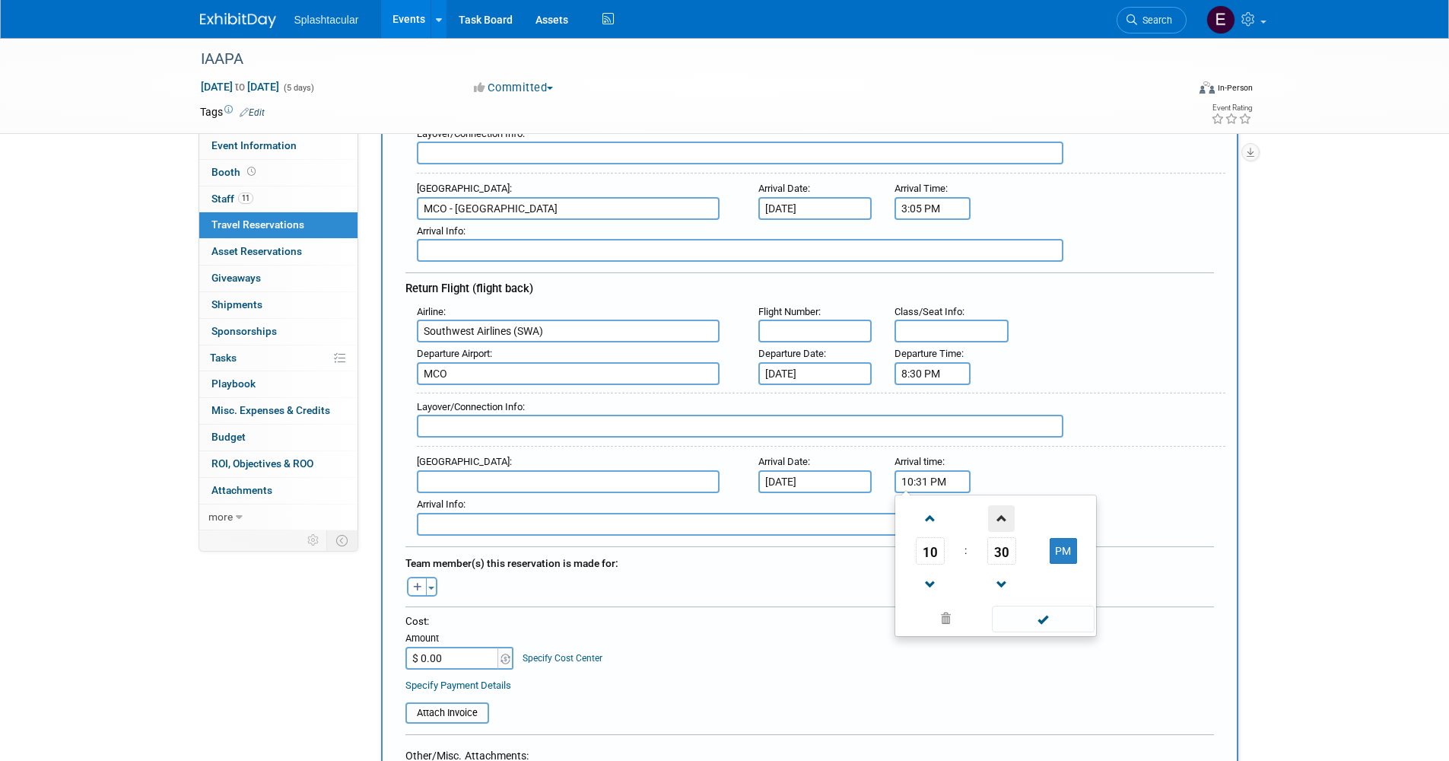
click at [997, 513] on span at bounding box center [1001, 518] width 27 height 27
type input "10:35 PM"
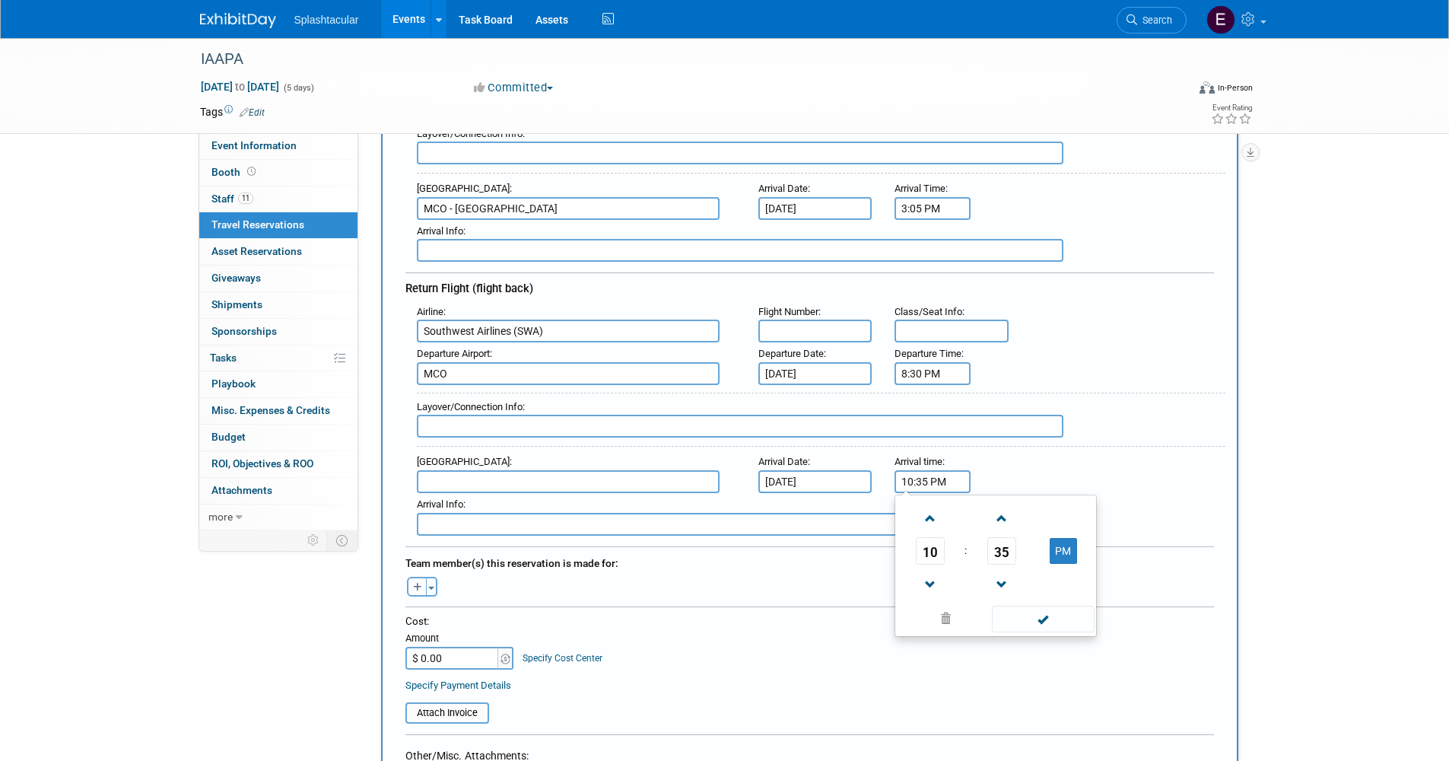
click at [636, 477] on input "text" at bounding box center [568, 481] width 303 height 23
click at [431, 476] on input "KCI" at bounding box center [568, 481] width 303 height 23
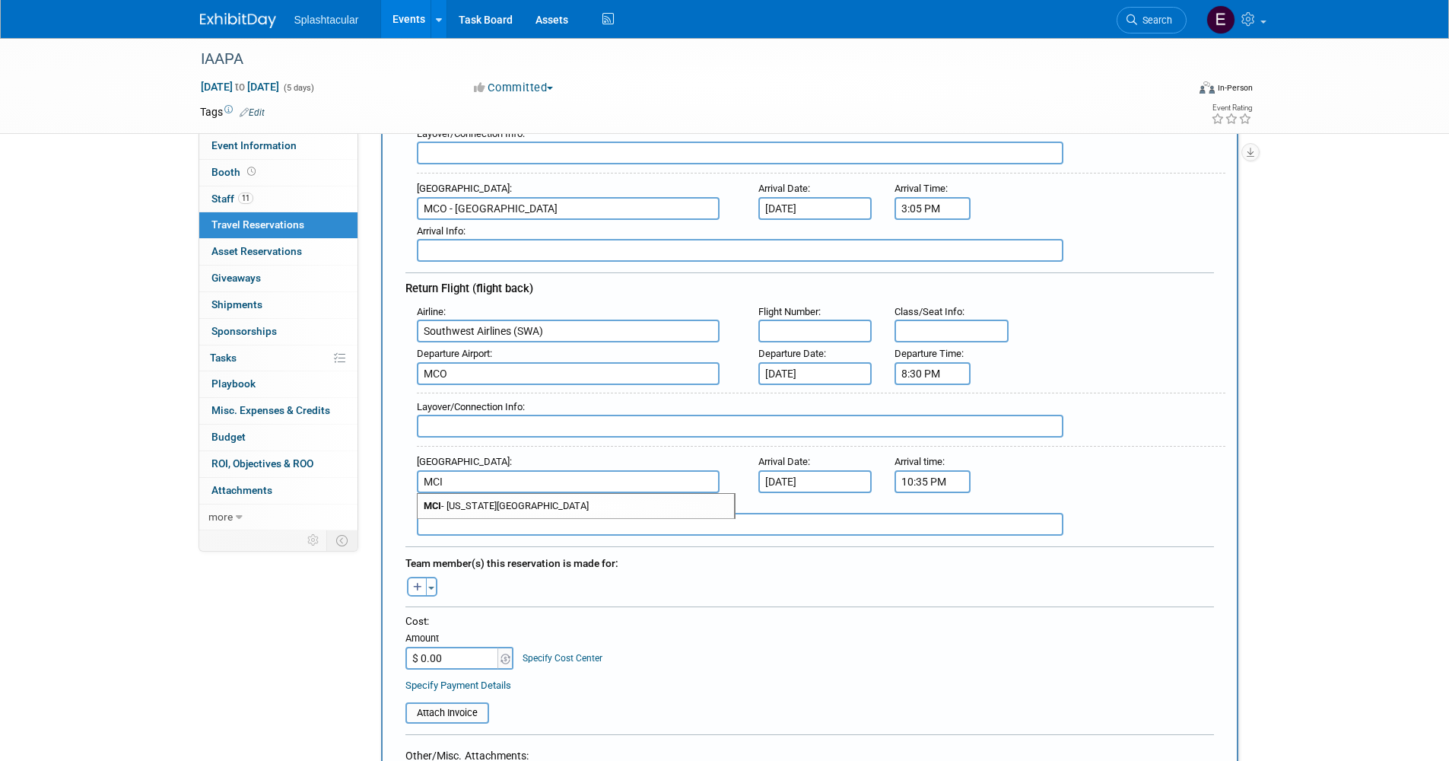
click at [492, 510] on span "MCI - Kansas City International Airport" at bounding box center [576, 506] width 316 height 24
type input "MCI - Kansas City International Airport"
click at [1090, 418] on div "Layover/Connection Info :" at bounding box center [821, 419] width 809 height 55
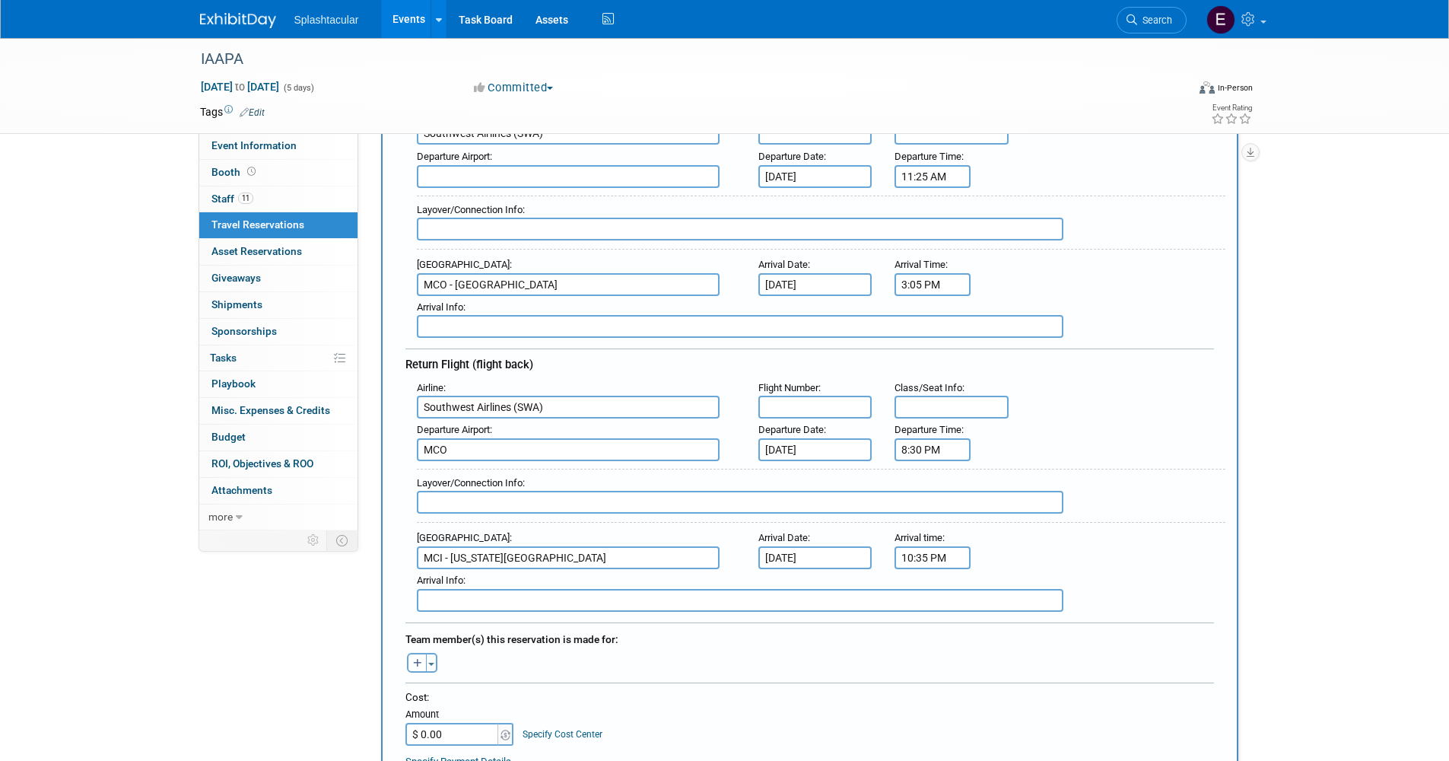
scroll to position [152, 0]
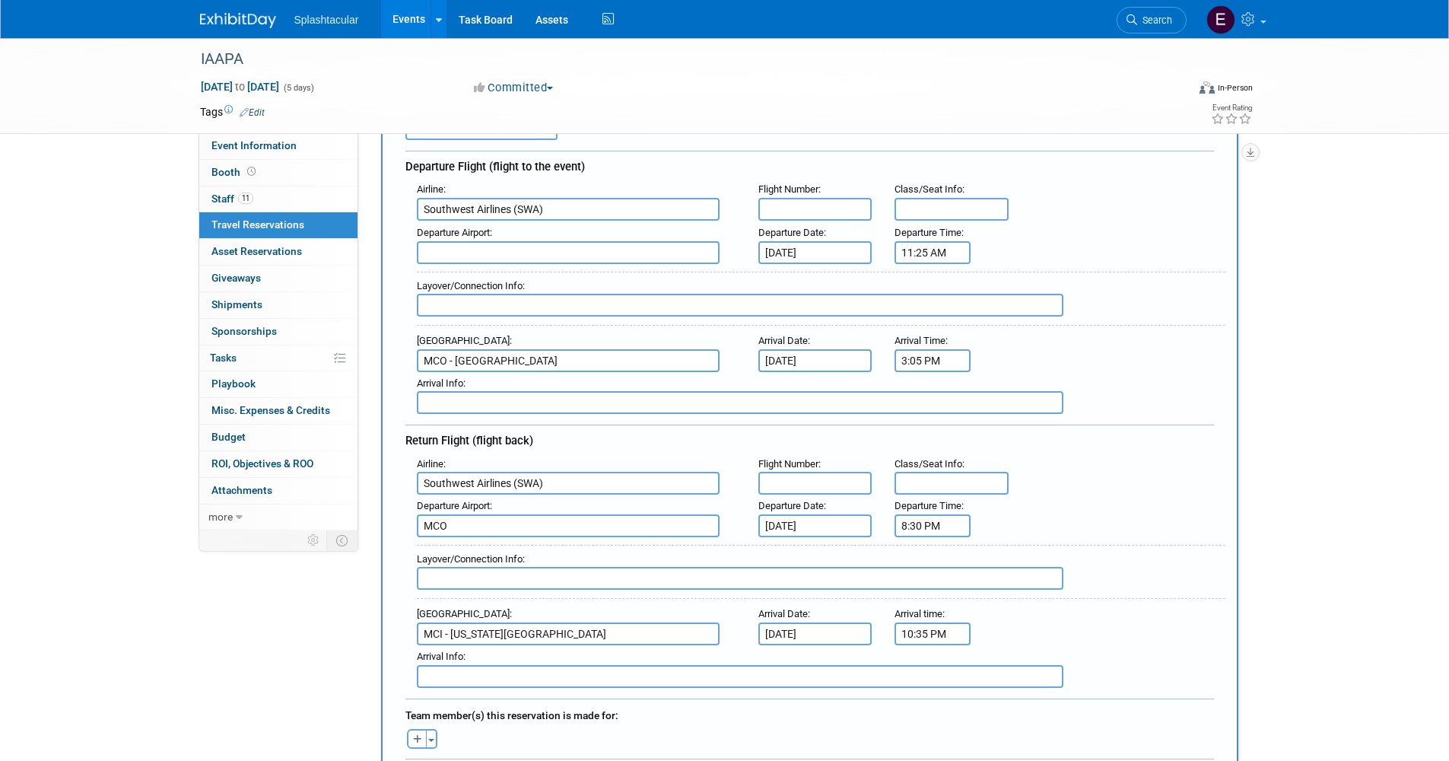
click at [607, 256] on input "text" at bounding box center [568, 252] width 303 height 23
click at [612, 272] on span "MCI - Kansas City International Airport" at bounding box center [576, 277] width 316 height 24
type input "MCI - Kansas City International Airport"
click at [1134, 312] on div "Layover/Connection Info :" at bounding box center [821, 299] width 809 height 55
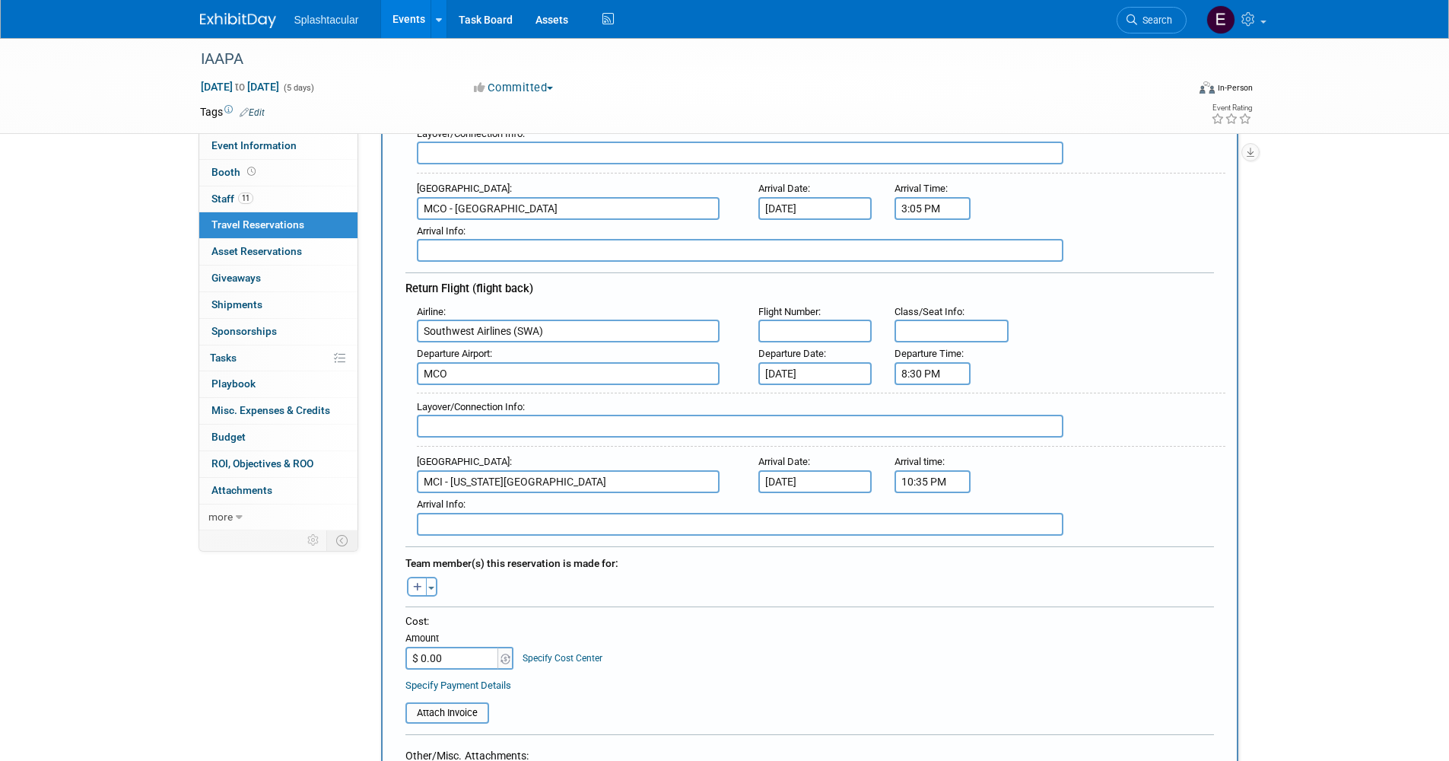
scroll to position [380, 0]
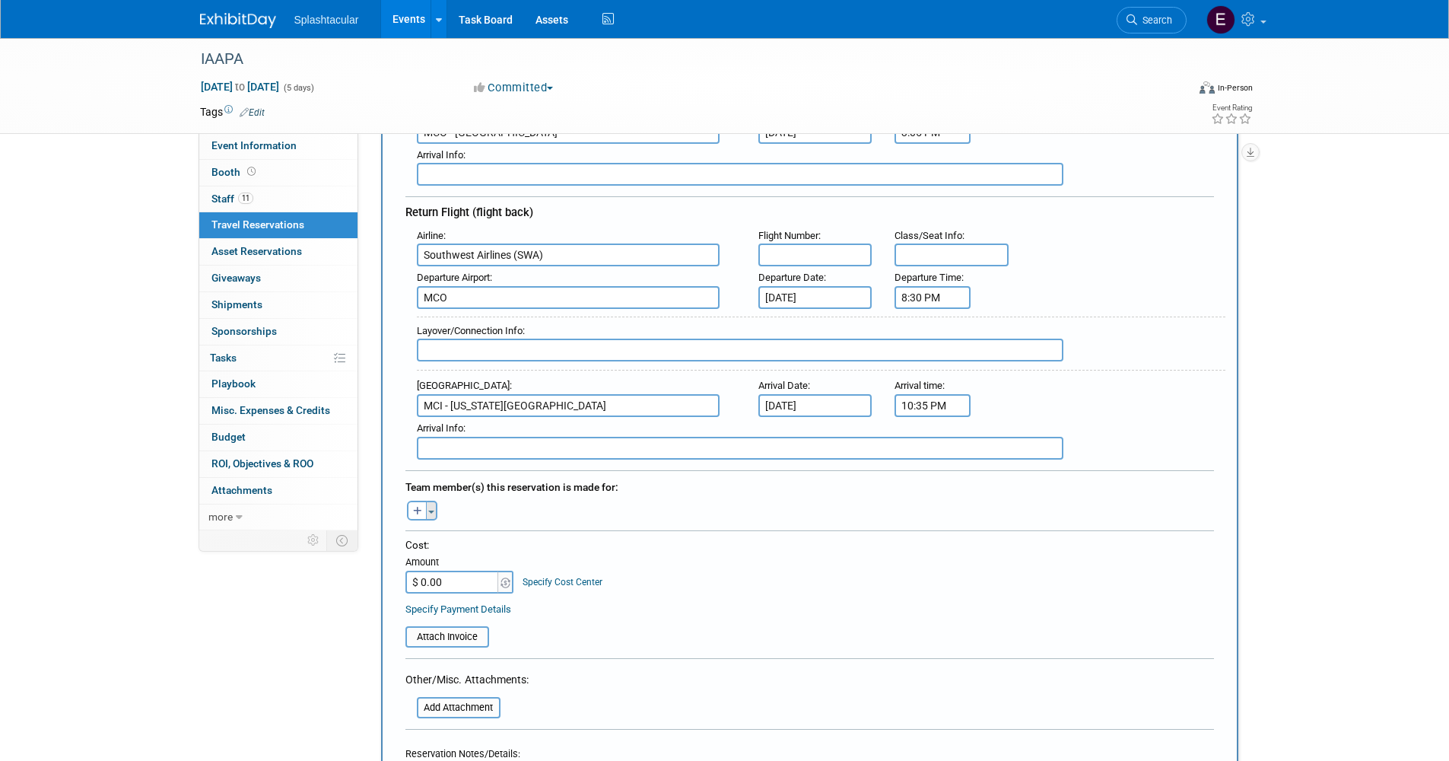
click at [430, 510] on button "Toggle Dropdown" at bounding box center [431, 511] width 11 height 20
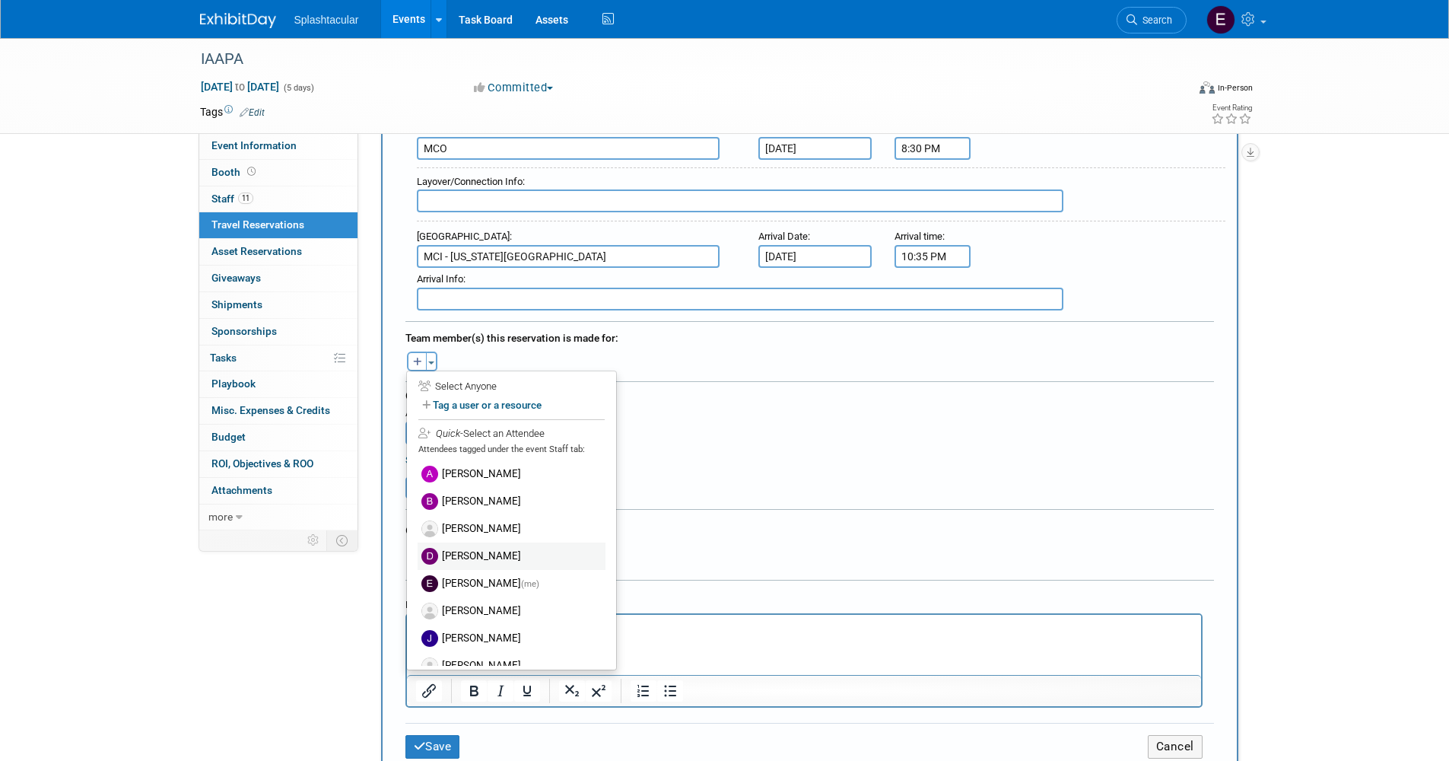
scroll to position [532, 0]
click at [489, 576] on label "Enrico Rossi (me)" at bounding box center [512, 580] width 188 height 27
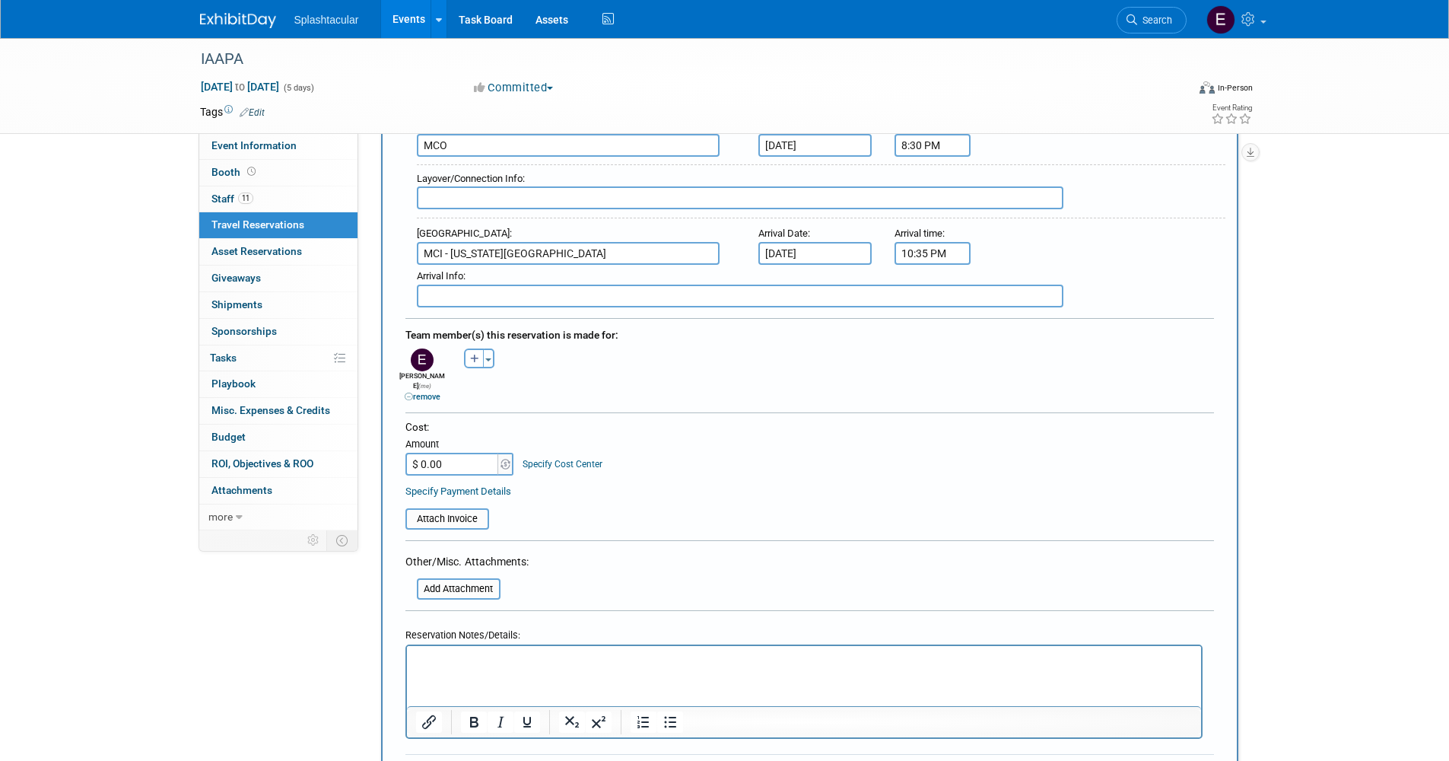
click at [1340, 317] on div "IAAPA Nov 17, 2025 to Nov 21, 2025 (5 days) Nov 17, 2025 to Nov 21, 2025 Commit…" at bounding box center [724, 410] width 1449 height 1809
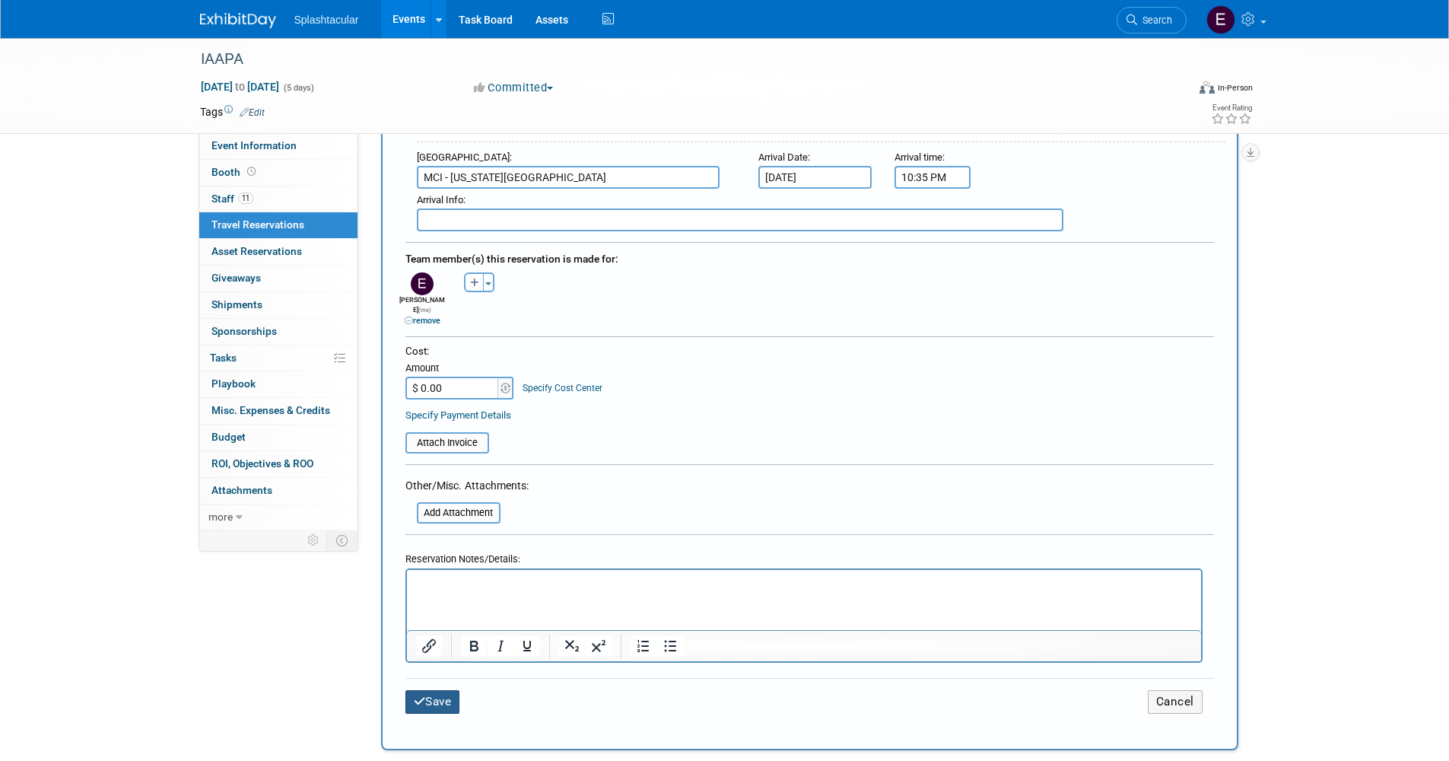
click at [425, 690] on button "Save" at bounding box center [432, 702] width 55 height 24
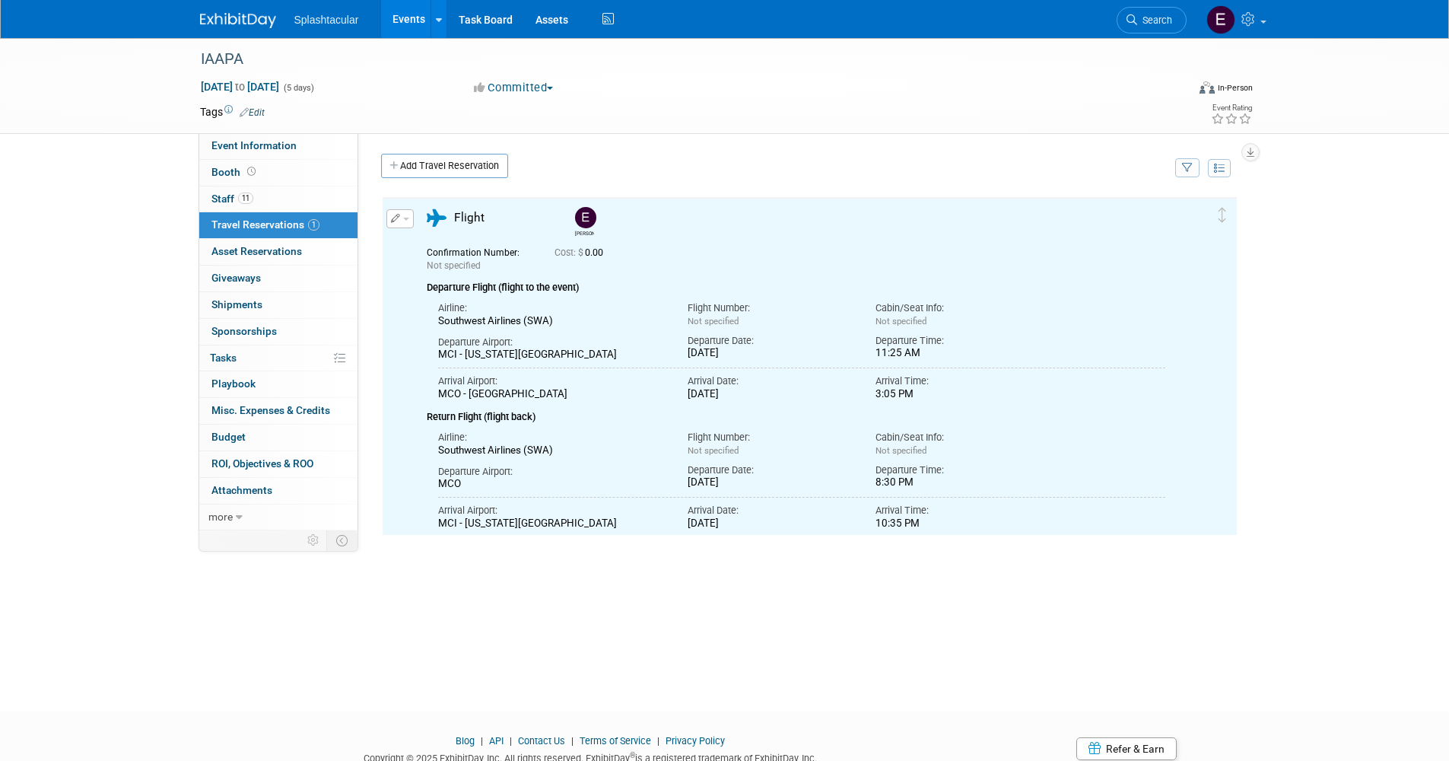
scroll to position [0, 0]
click at [1353, 316] on div "IAAPA Nov 17, 2025 to Nov 21, 2025 (5 days) Nov 17, 2025 to Nov 21, 2025 Commit…" at bounding box center [724, 361] width 1449 height 646
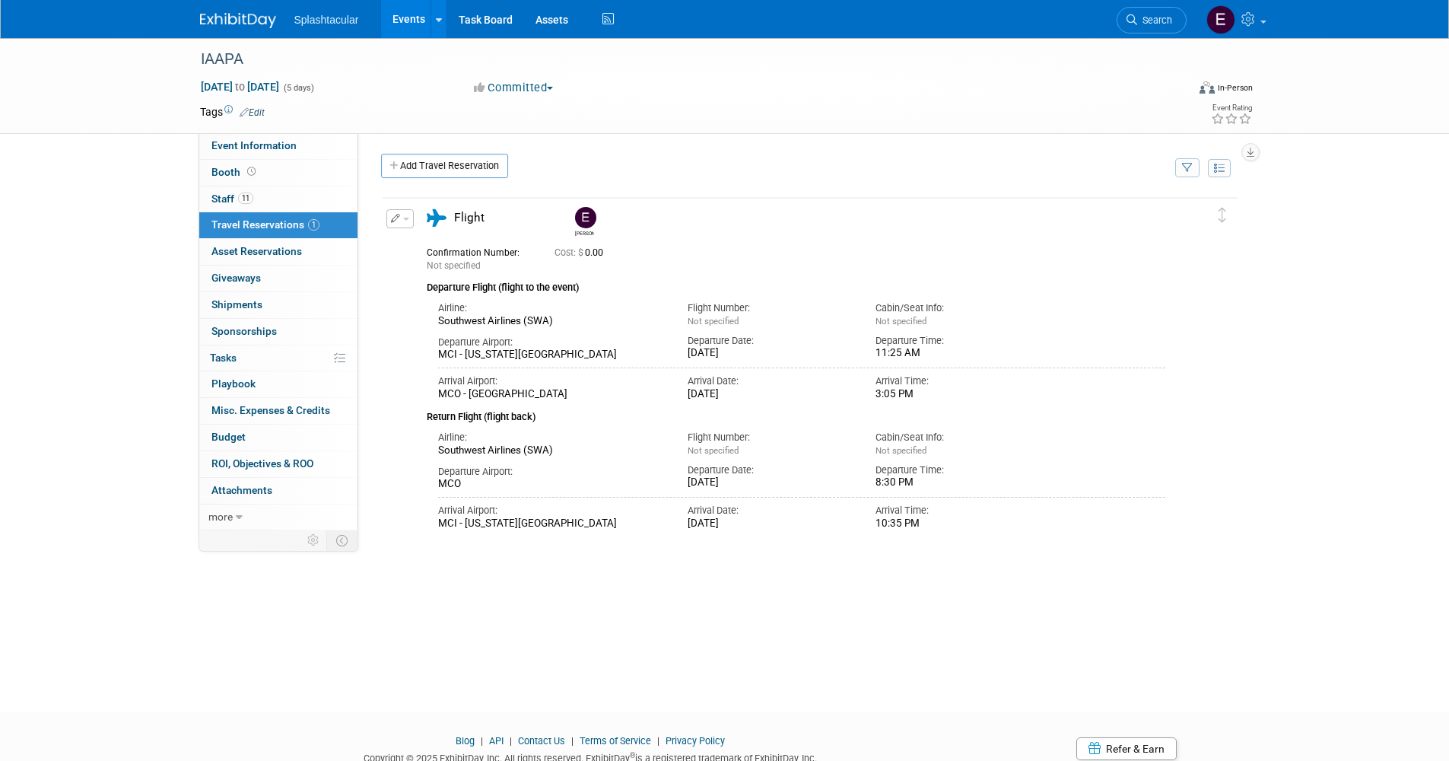
click at [1331, 330] on div "IAAPA Nov 17, 2025 to Nov 21, 2025 (5 days) Nov 17, 2025 to Nov 21, 2025 Commit…" at bounding box center [724, 361] width 1449 height 646
click at [1330, 324] on div "IAAPA Nov 17, 2025 to Nov 21, 2025 (5 days) Nov 17, 2025 to Nov 21, 2025 Commit…" at bounding box center [724, 361] width 1449 height 646
click at [76, 343] on div "IAAPA Nov 17, 2025 to Nov 21, 2025 (5 days) Nov 17, 2025 to Nov 21, 2025 Commit…" at bounding box center [724, 361] width 1449 height 646
click at [261, 149] on span "Event Information" at bounding box center [253, 145] width 85 height 12
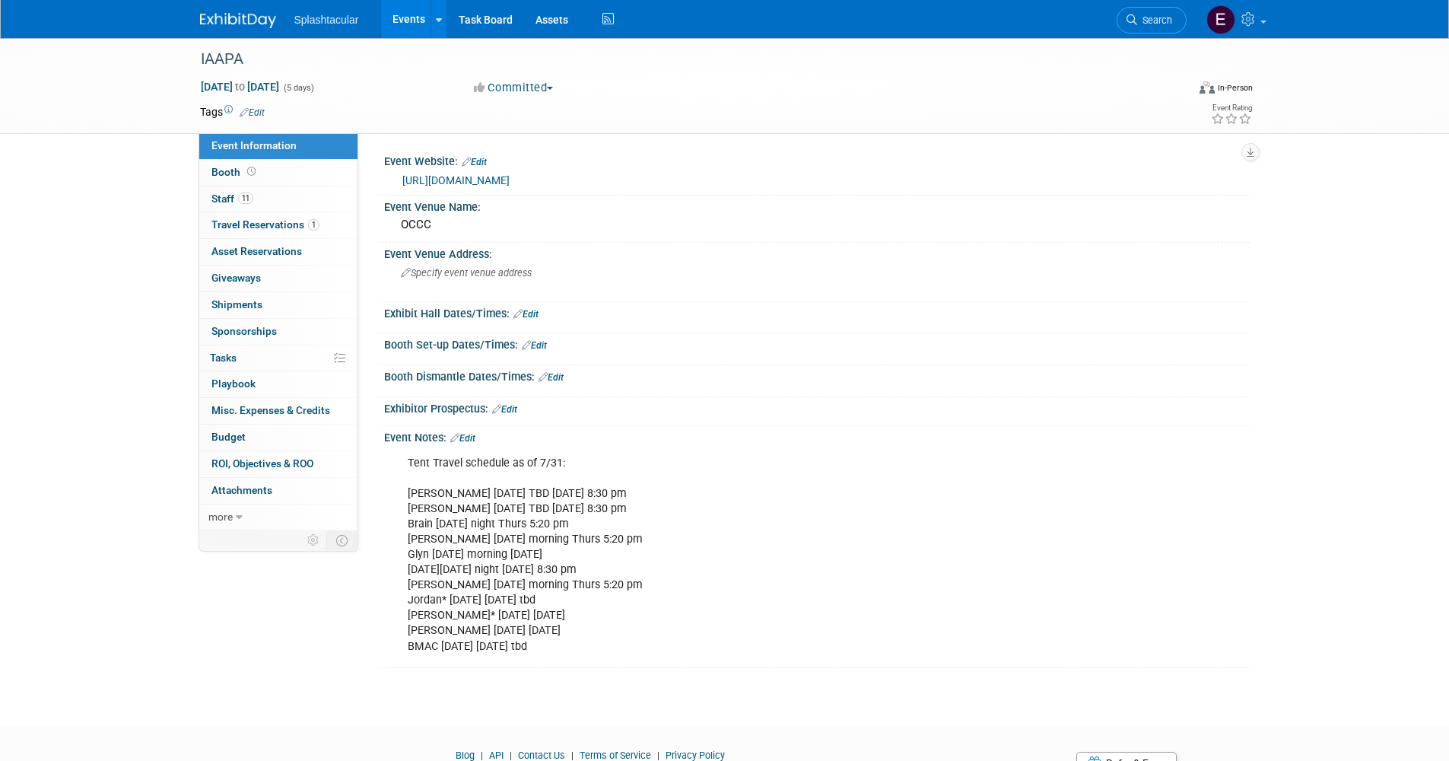
click at [576, 605] on div "Tent Travel schedule as of 7/31: Drew Sunday TBD Friday 8:30 pm Enrico Sunday T…" at bounding box center [739, 555] width 685 height 214
click at [579, 599] on div "Tent Travel schedule as of 7/31: Drew Sunday TBD Friday 8:30 pm Enrico Sunday T…" at bounding box center [739, 555] width 685 height 214
click at [539, 627] on div "Tent Travel schedule as of 7/31: Drew Sunday TBD Friday 8:30 pm Enrico Sunday T…" at bounding box center [739, 555] width 685 height 214
click at [276, 173] on link "Booth" at bounding box center [278, 173] width 158 height 26
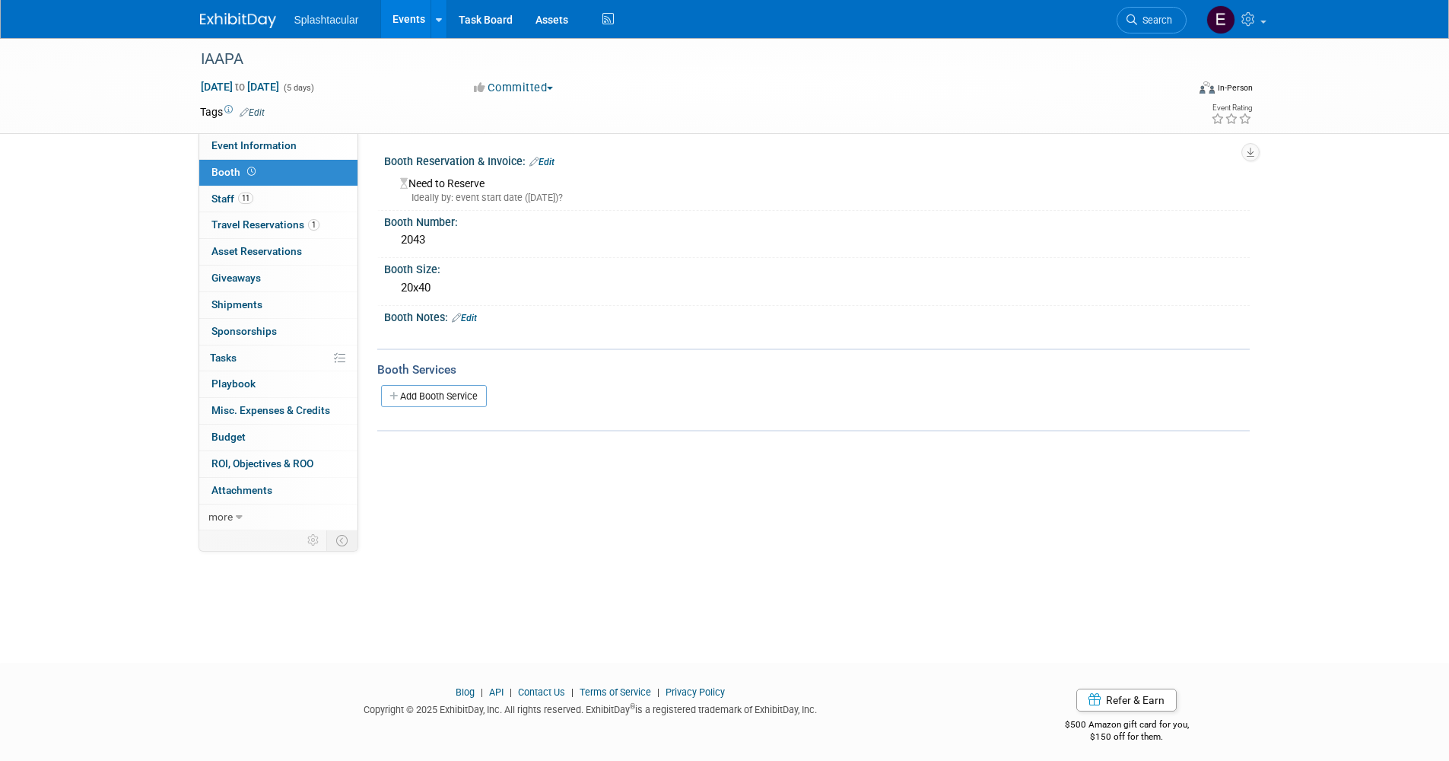
click at [86, 217] on div "IAAPA Nov 17, 2025 to Nov 21, 2025 (5 days) Nov 17, 2025 to Nov 21, 2025 Commit…" at bounding box center [724, 336] width 1449 height 597
click at [262, 202] on link "11 Staff 11" at bounding box center [278, 199] width 158 height 26
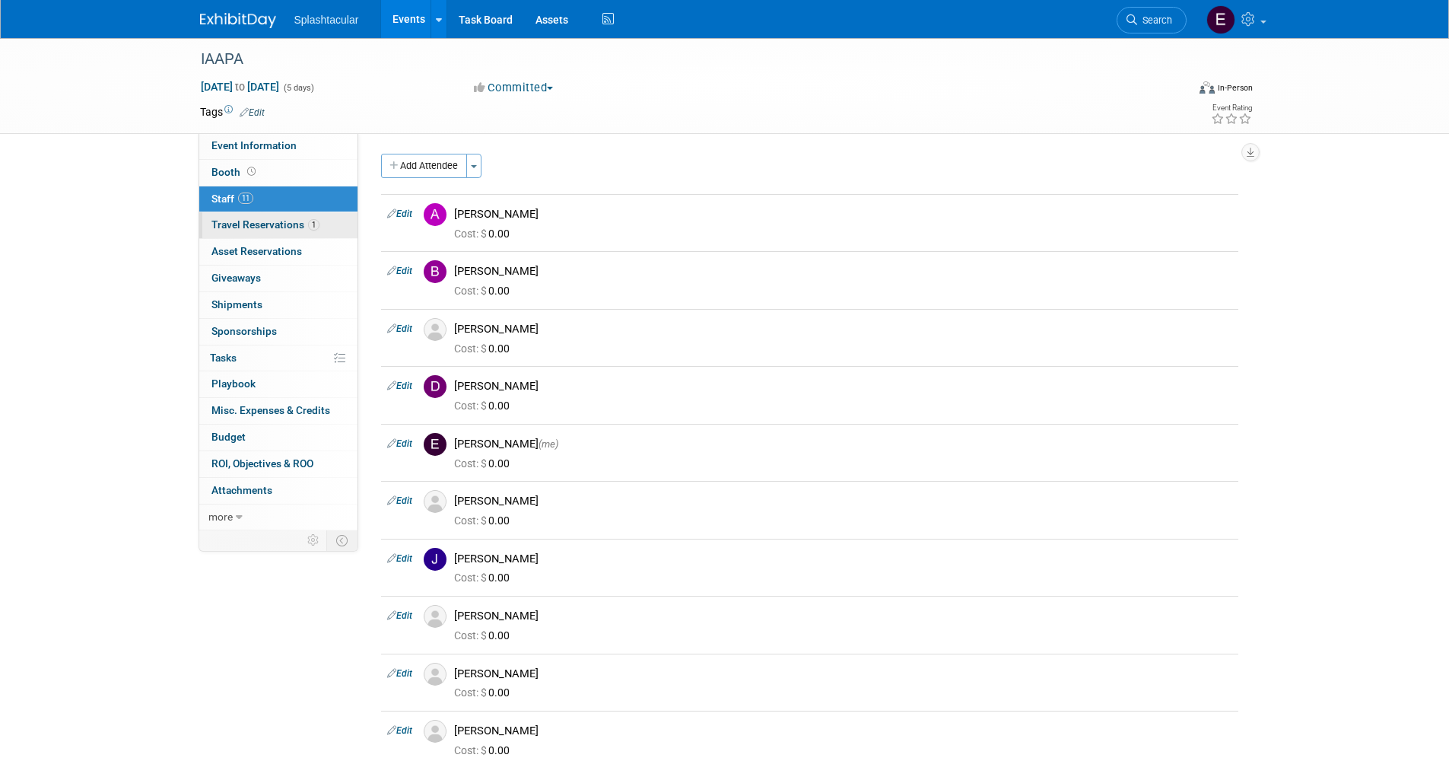
click at [253, 225] on span "Travel Reservations 1" at bounding box center [265, 224] width 108 height 12
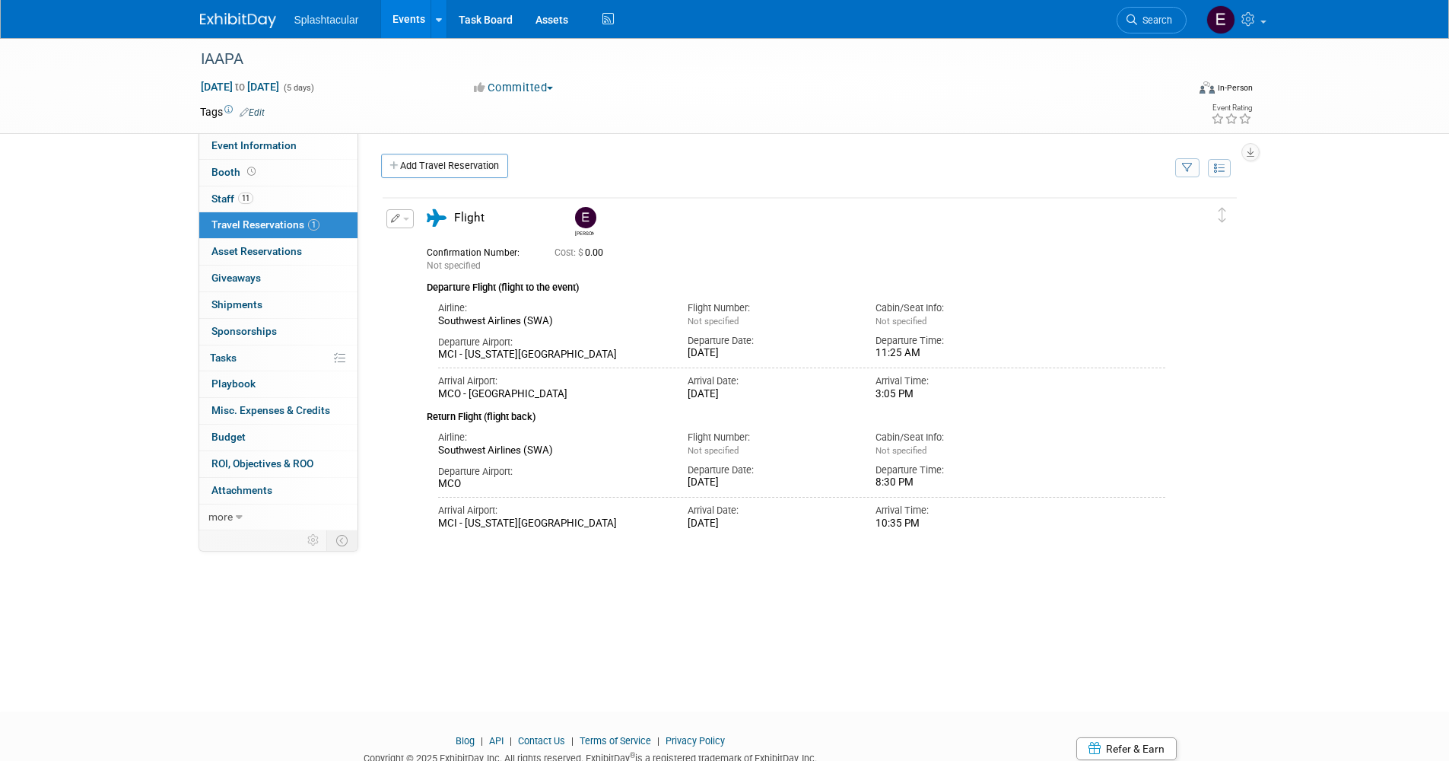
click at [164, 227] on div "IAAPA Nov 17, 2025 to Nov 21, 2025 (5 days) Nov 17, 2025 to Nov 21, 2025 Commit…" at bounding box center [724, 361] width 1449 height 646
click at [69, 233] on div "IAAPA Nov 17, 2025 to Nov 21, 2025 (5 days) Nov 17, 2025 to Nov 21, 2025 Commit…" at bounding box center [724, 361] width 1449 height 646
click at [217, 12] on link at bounding box center [247, 13] width 94 height 12
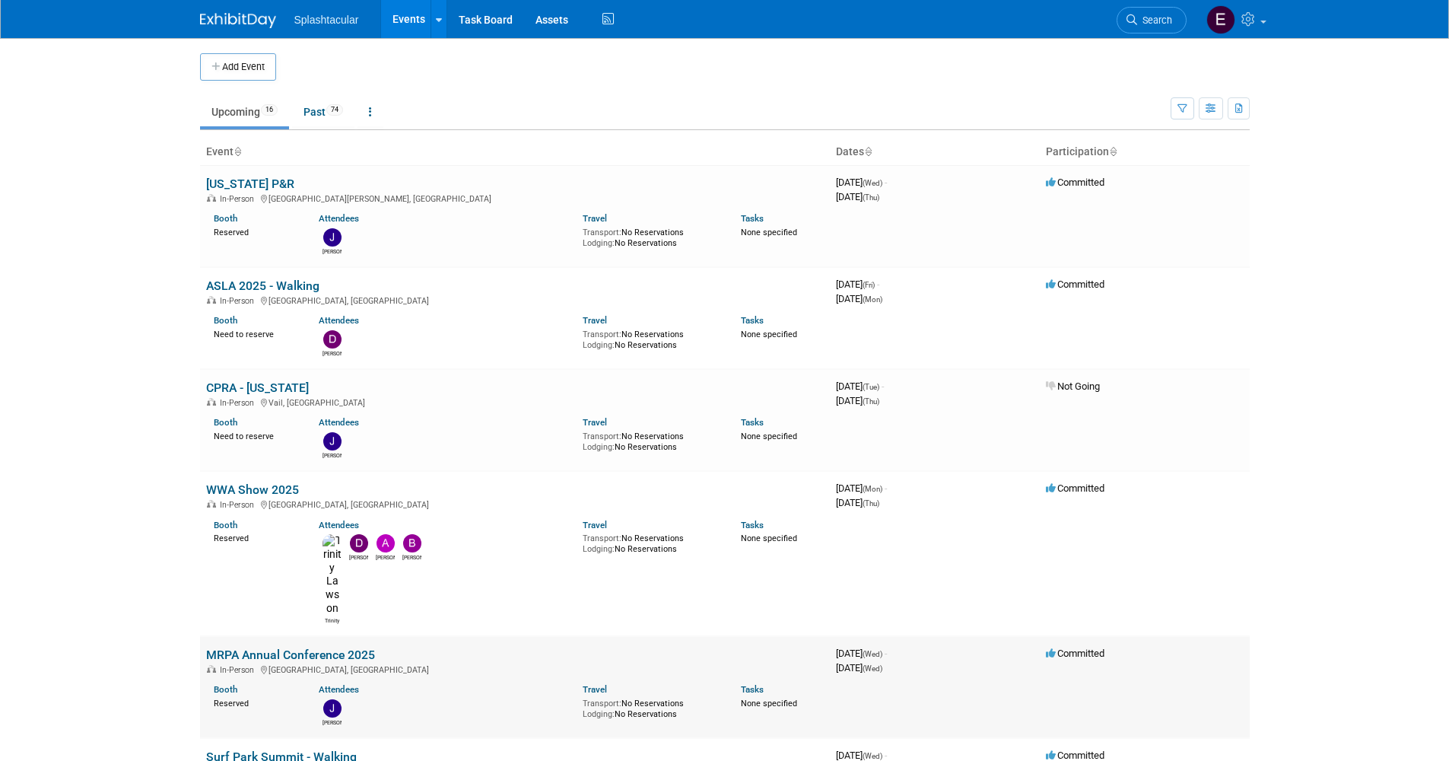
click at [363, 647] on link "MRPA Annual Conference 2025" at bounding box center [290, 654] width 169 height 14
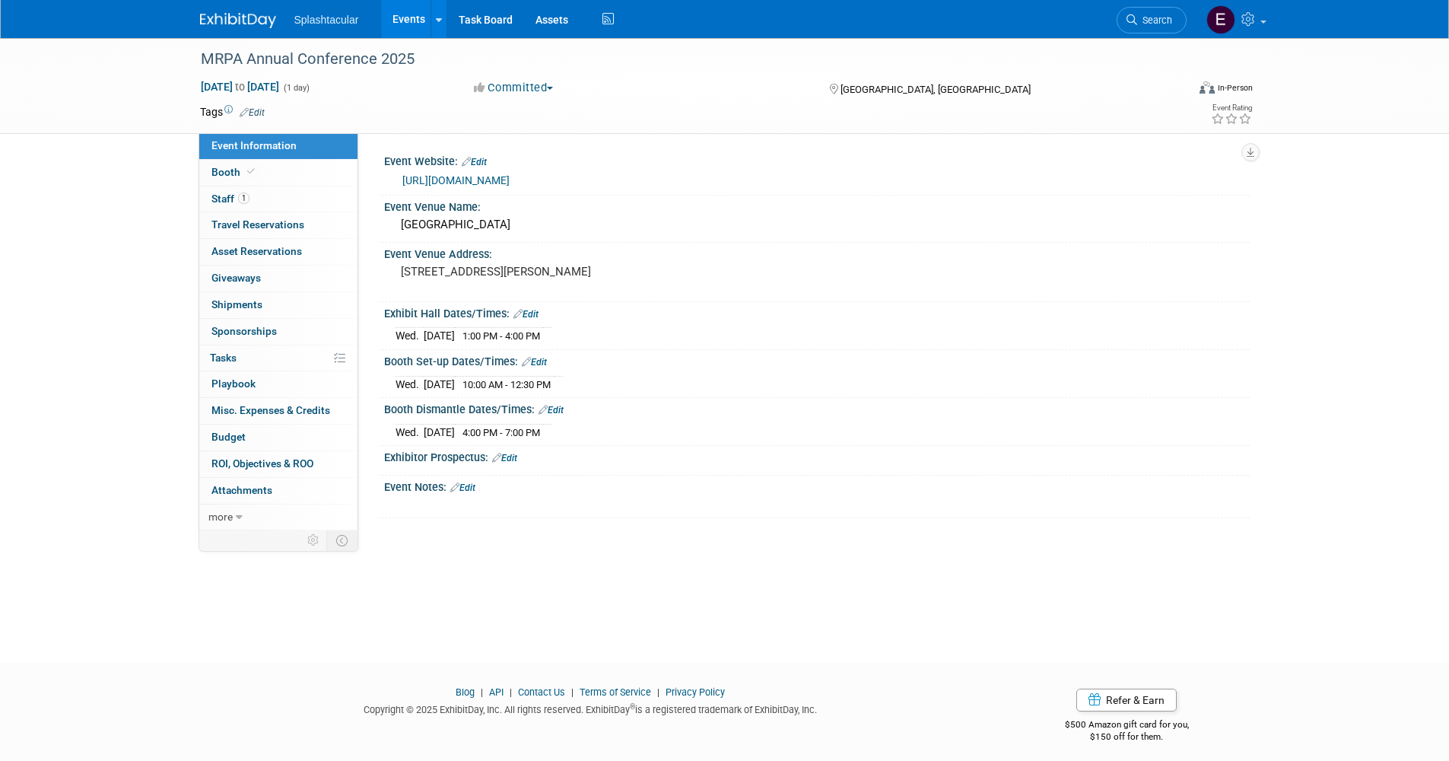
click at [1063, 9] on div "Splashtacular Events Add Event Bulk Upload Events Shareable Event Boards Recent…" at bounding box center [725, 19] width 1050 height 38
